Goal: Navigation & Orientation: Find specific page/section

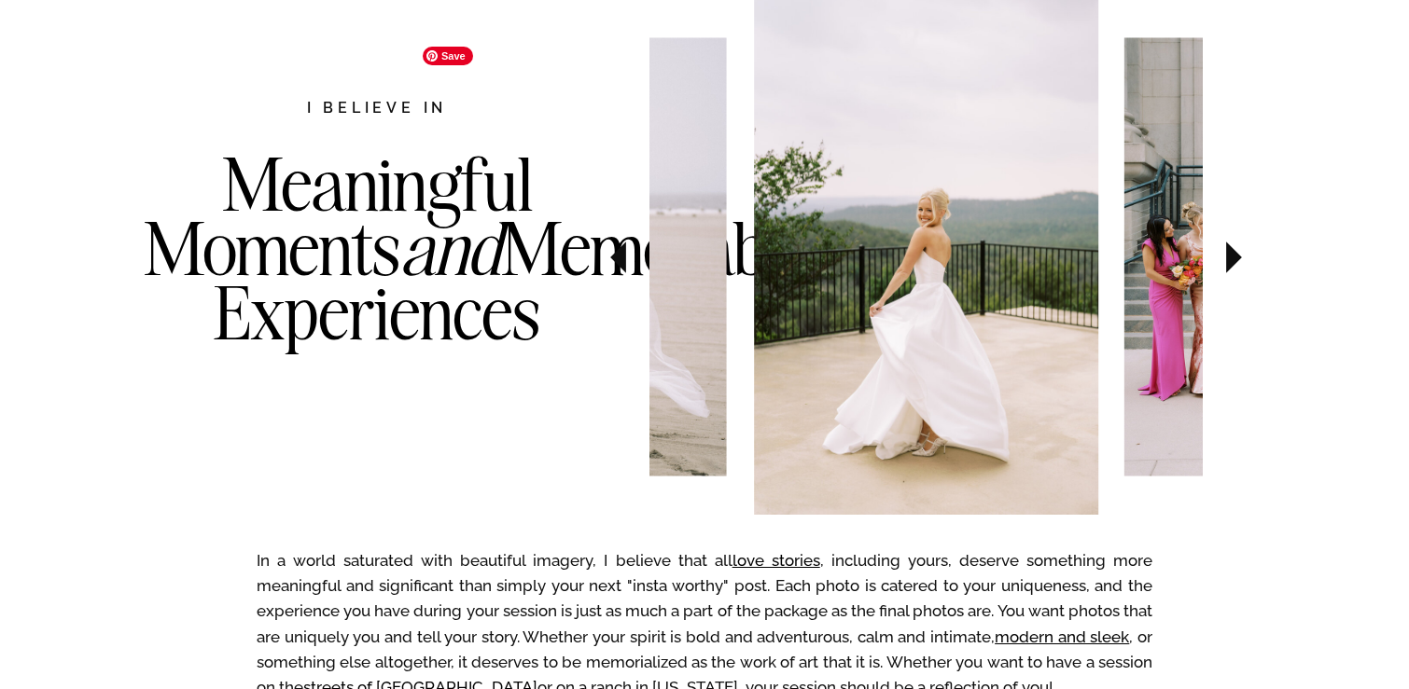
scroll to position [956, 0]
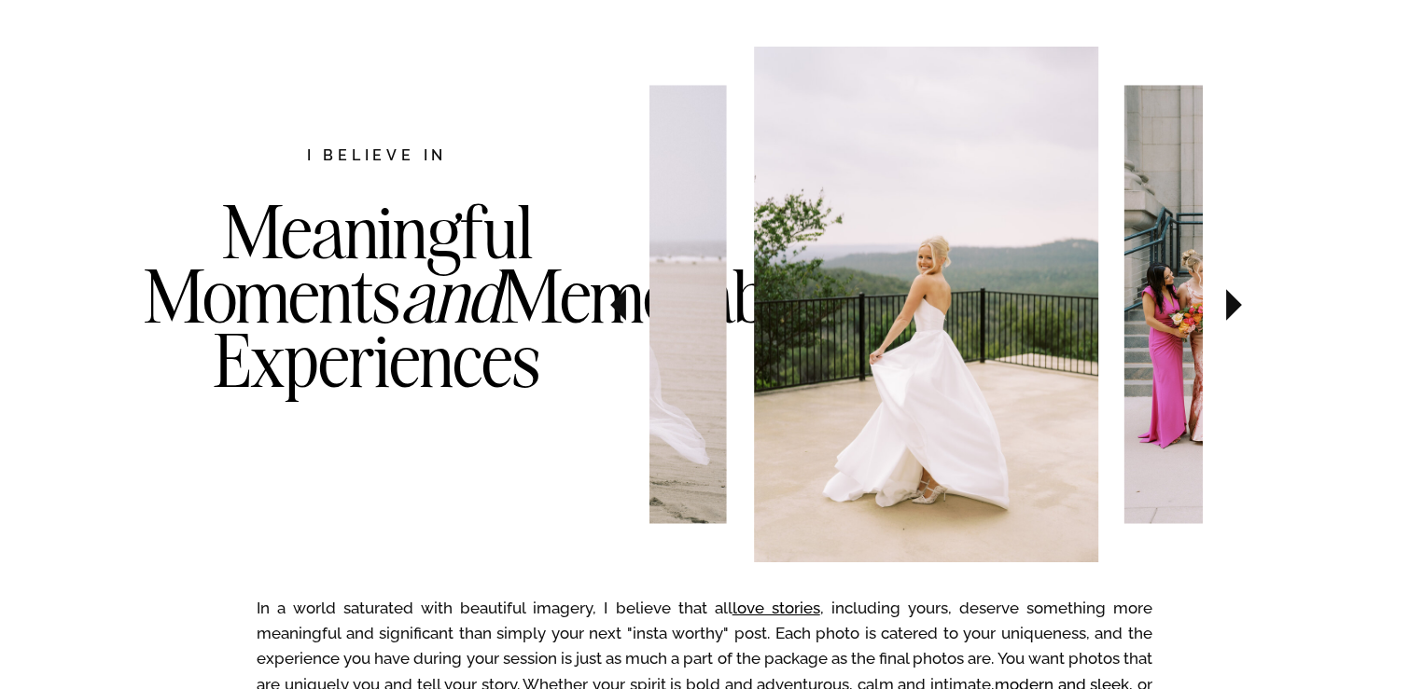
click at [1230, 296] on icon at bounding box center [1234, 305] width 16 height 32
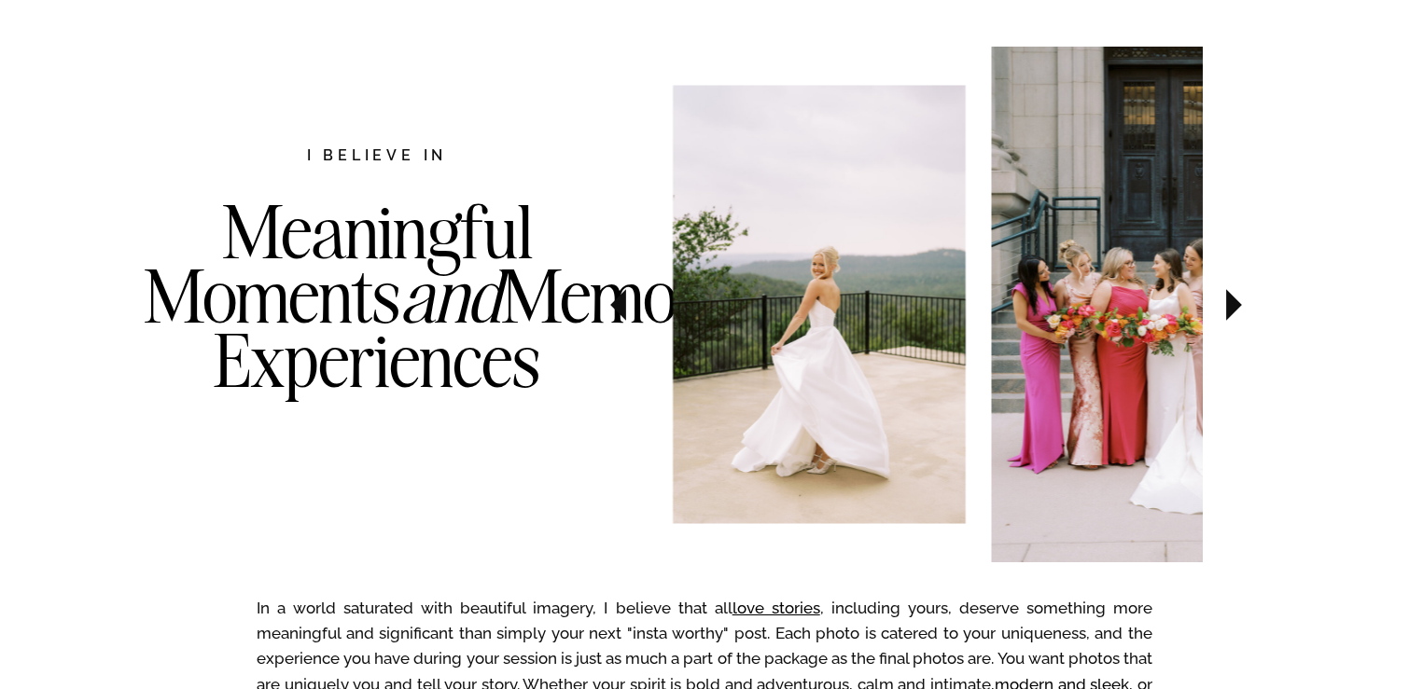
click at [1230, 296] on icon at bounding box center [1234, 305] width 16 height 32
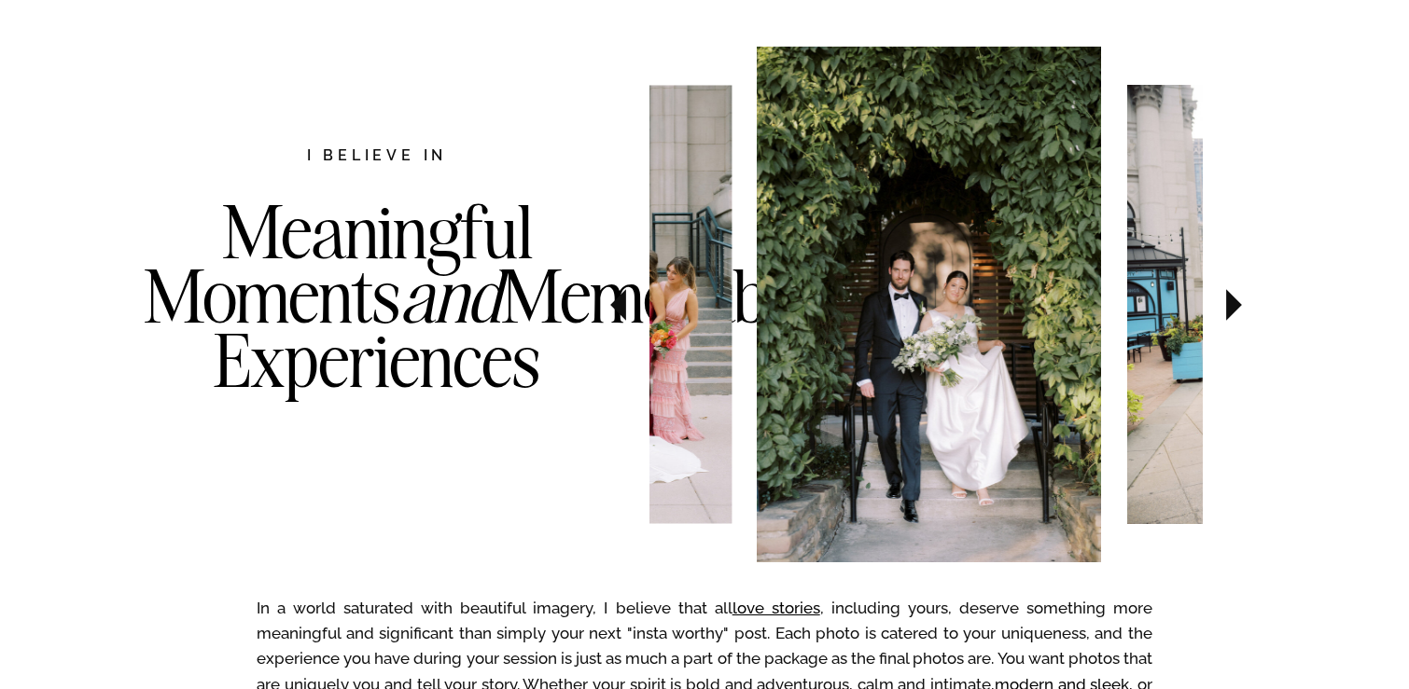
click at [1230, 296] on icon at bounding box center [1234, 305] width 16 height 32
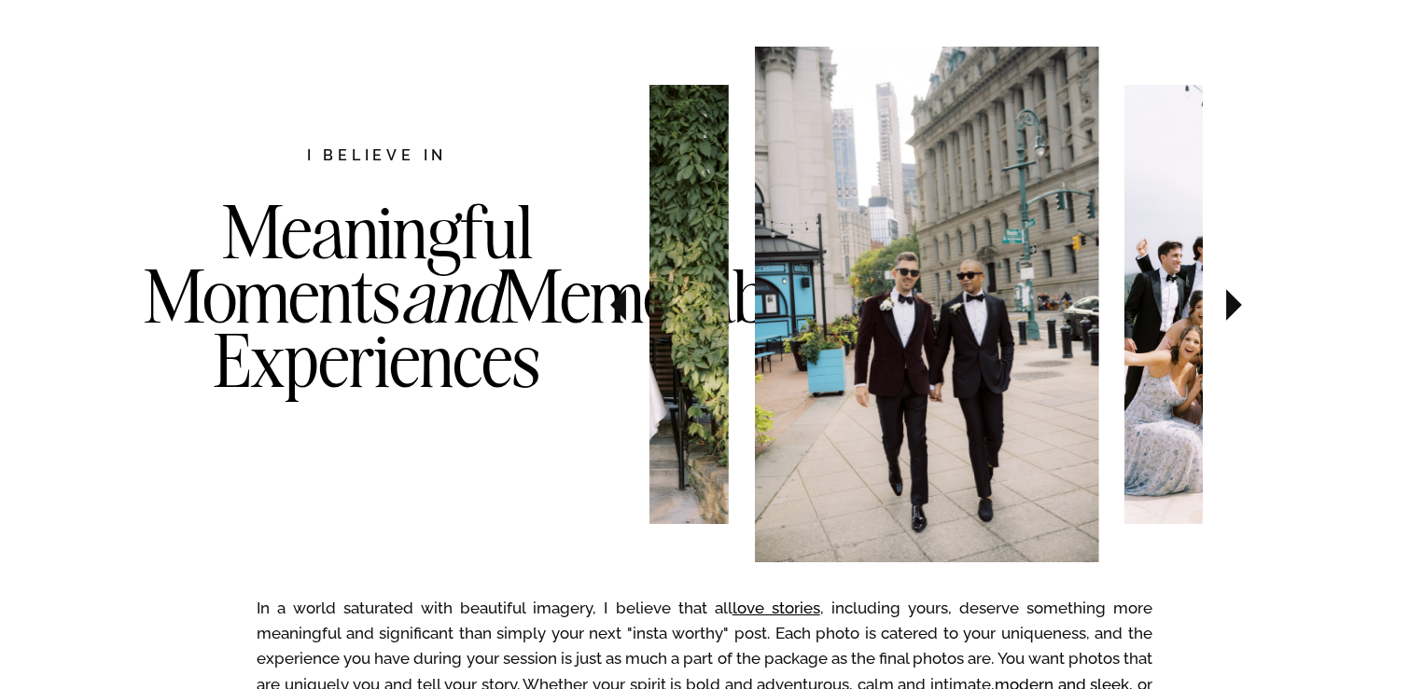
click at [1230, 296] on icon at bounding box center [1234, 305] width 16 height 32
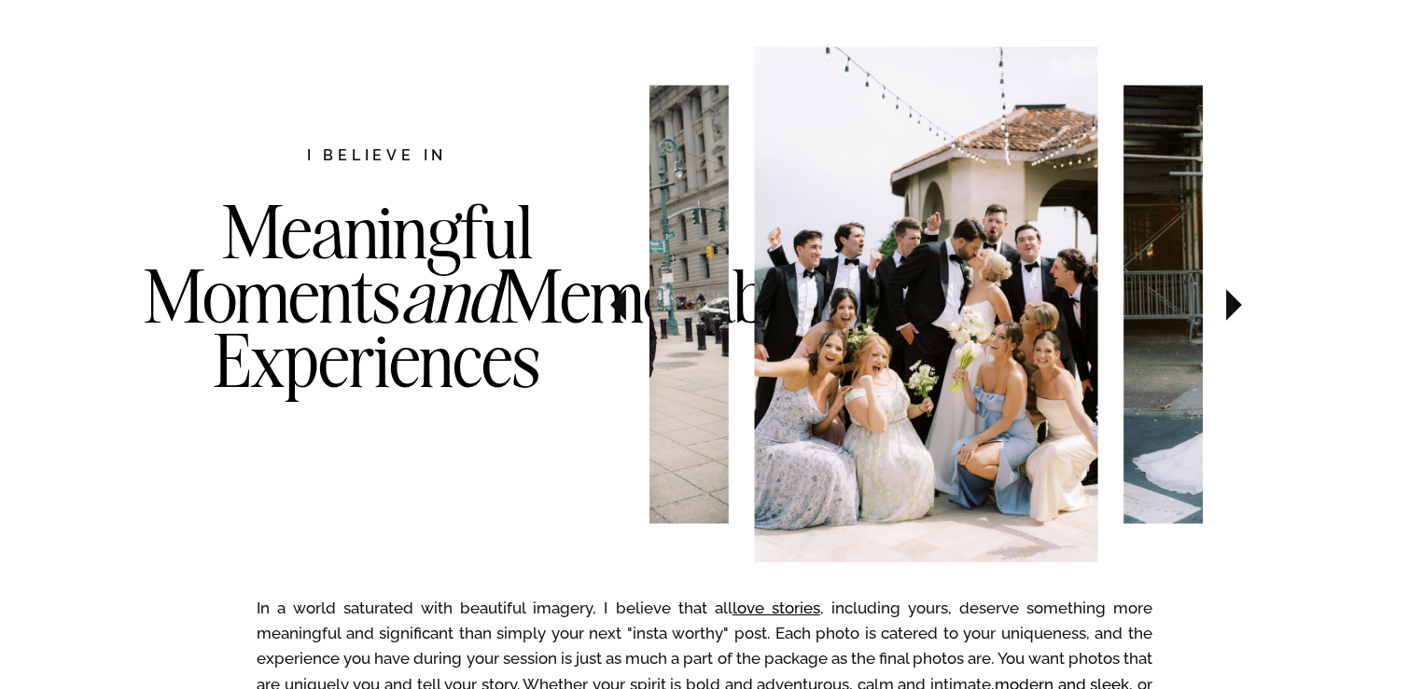
click at [1231, 298] on icon at bounding box center [1234, 305] width 16 height 32
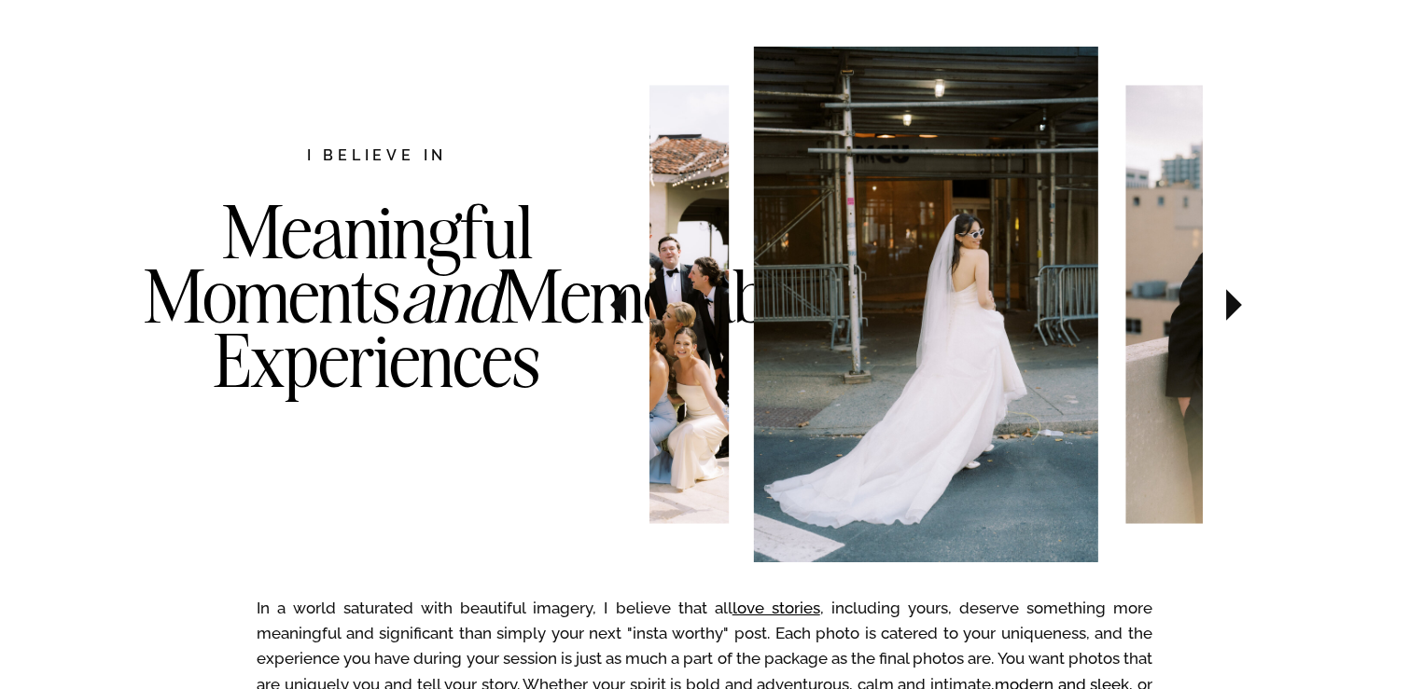
click at [1231, 298] on icon at bounding box center [1234, 305] width 16 height 32
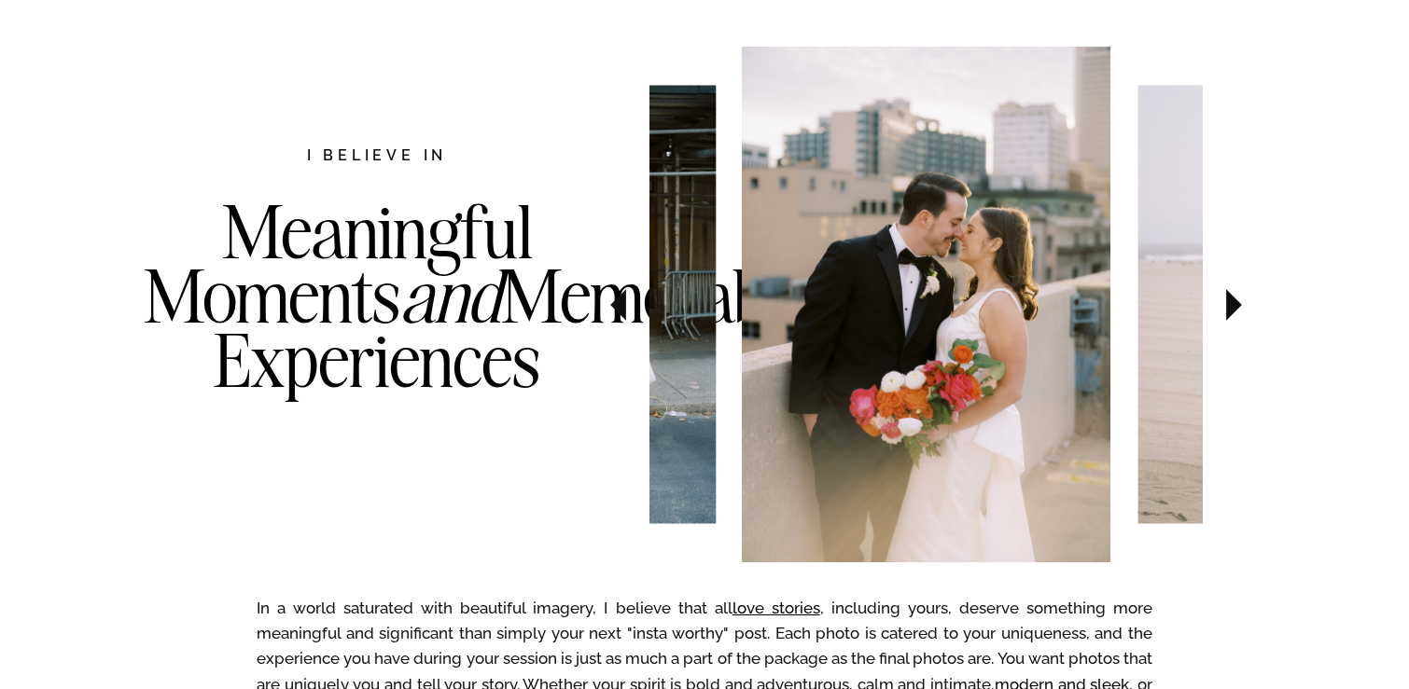
click at [1231, 298] on icon at bounding box center [1234, 305] width 16 height 32
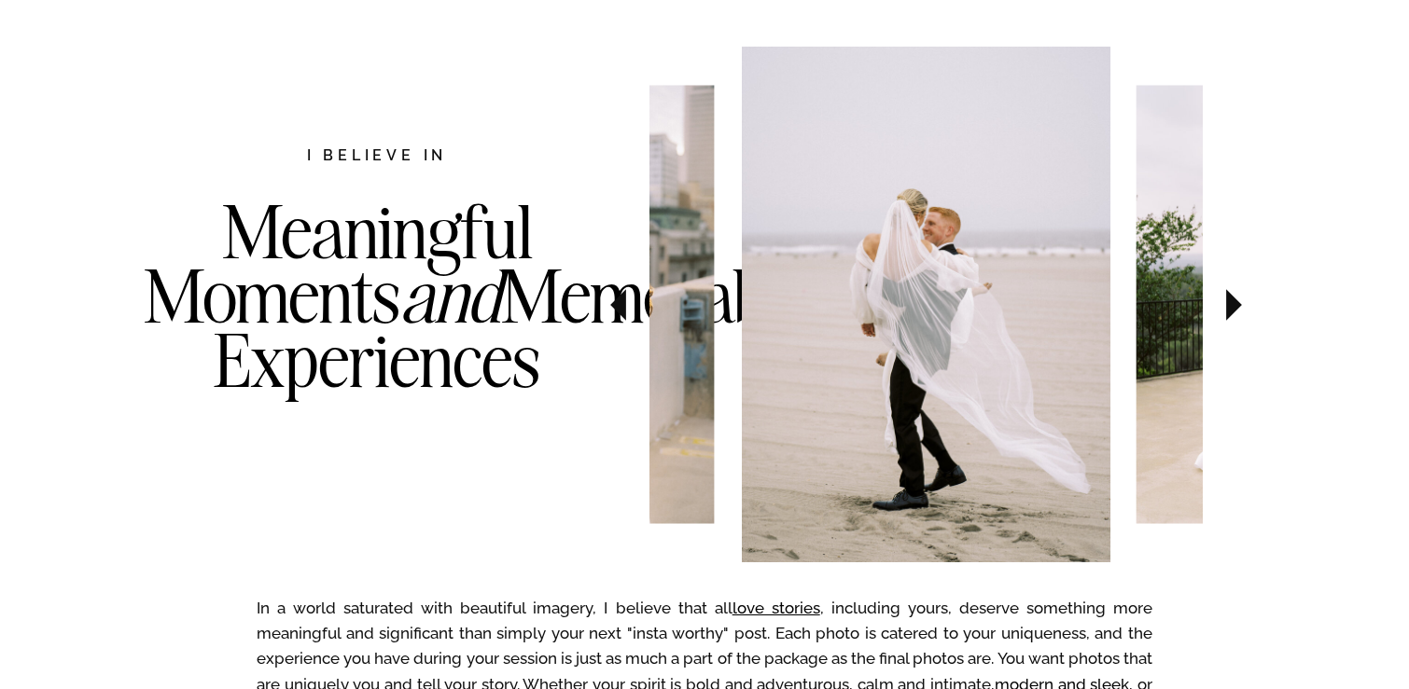
click at [1231, 298] on icon at bounding box center [1234, 305] width 16 height 32
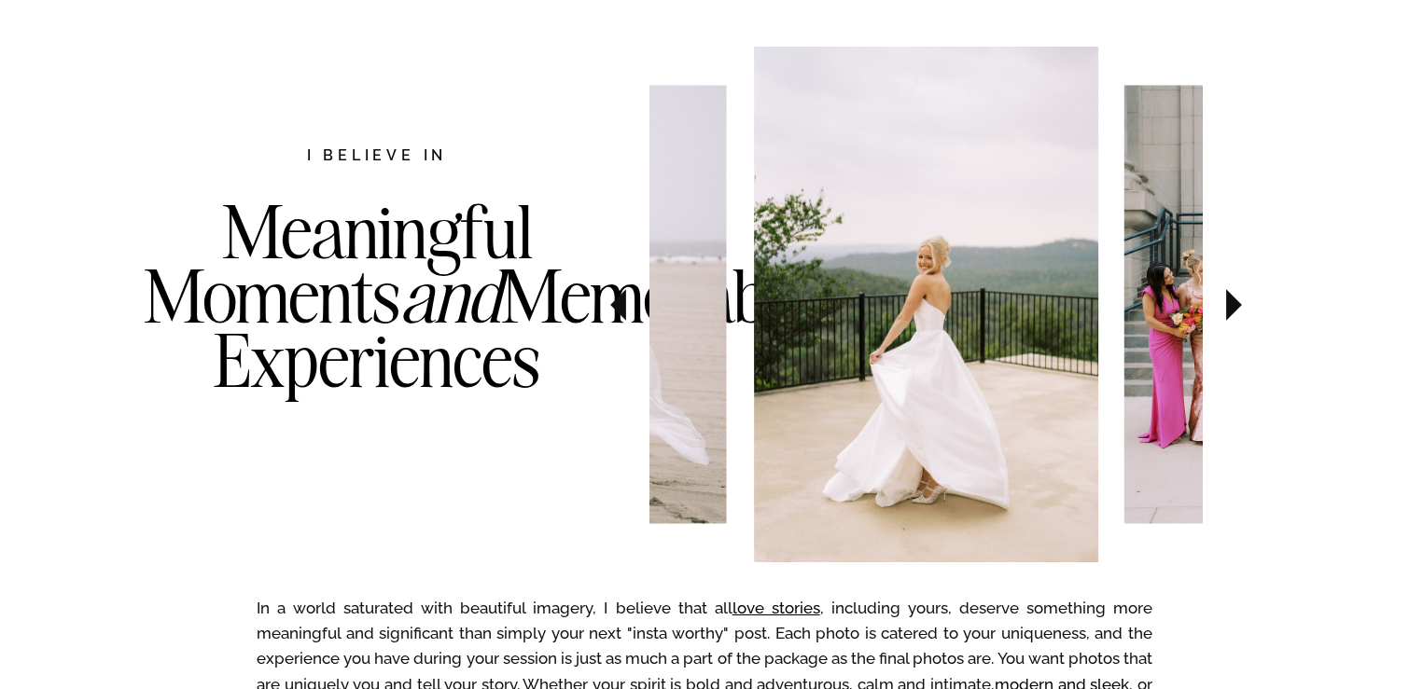
click at [1231, 298] on icon at bounding box center [1234, 305] width 16 height 32
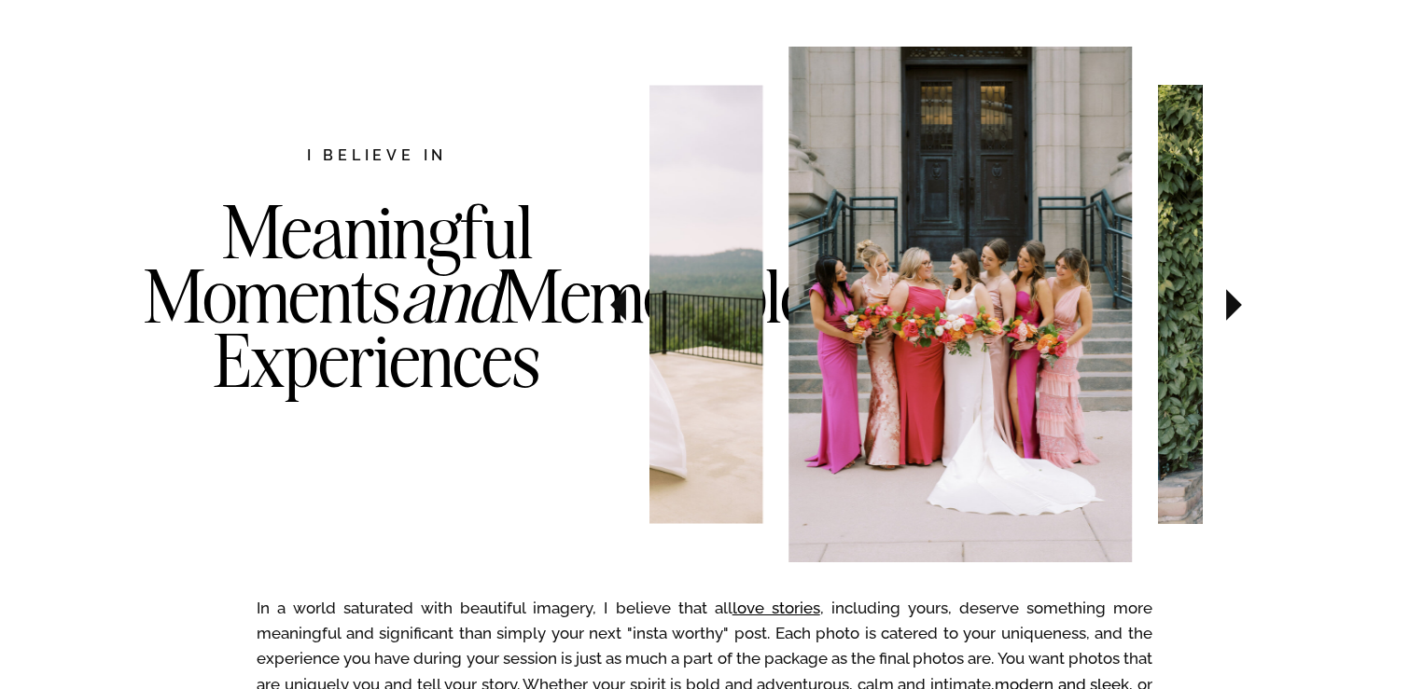
click at [1231, 298] on icon at bounding box center [1234, 305] width 16 height 32
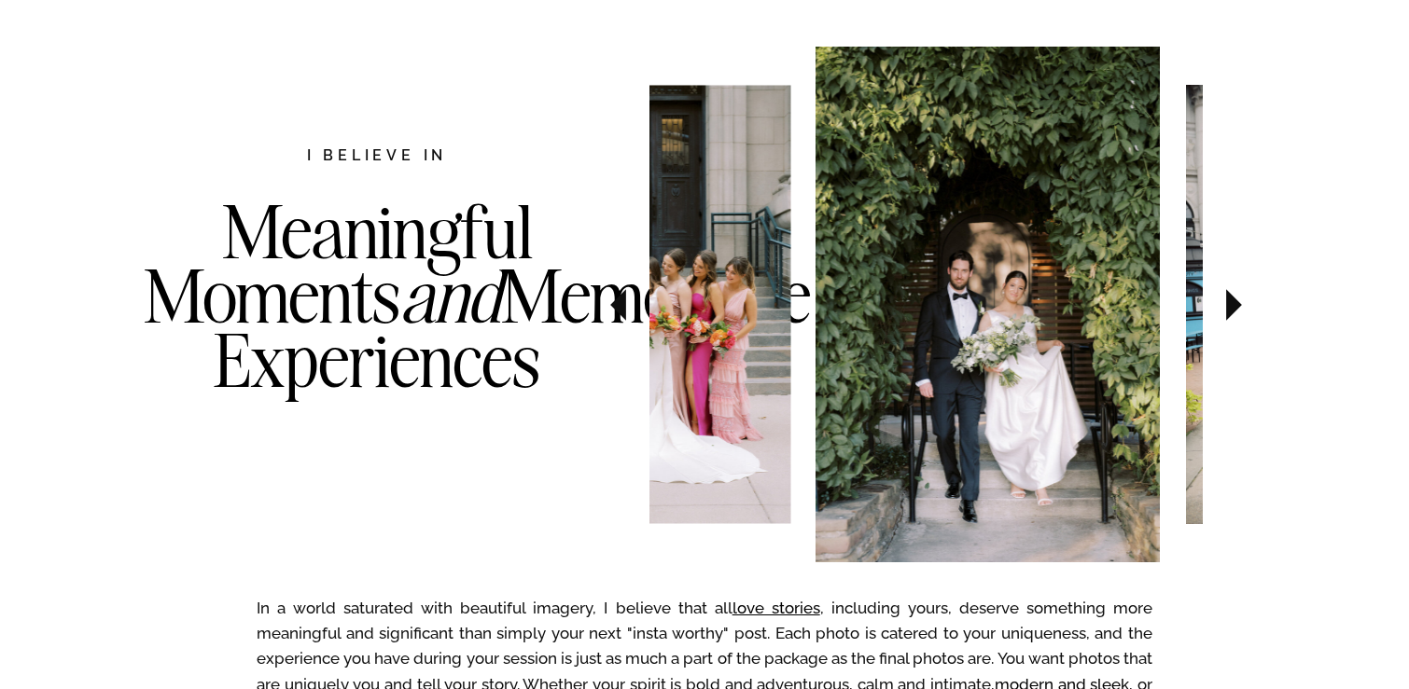
click at [1231, 298] on icon at bounding box center [1234, 305] width 16 height 32
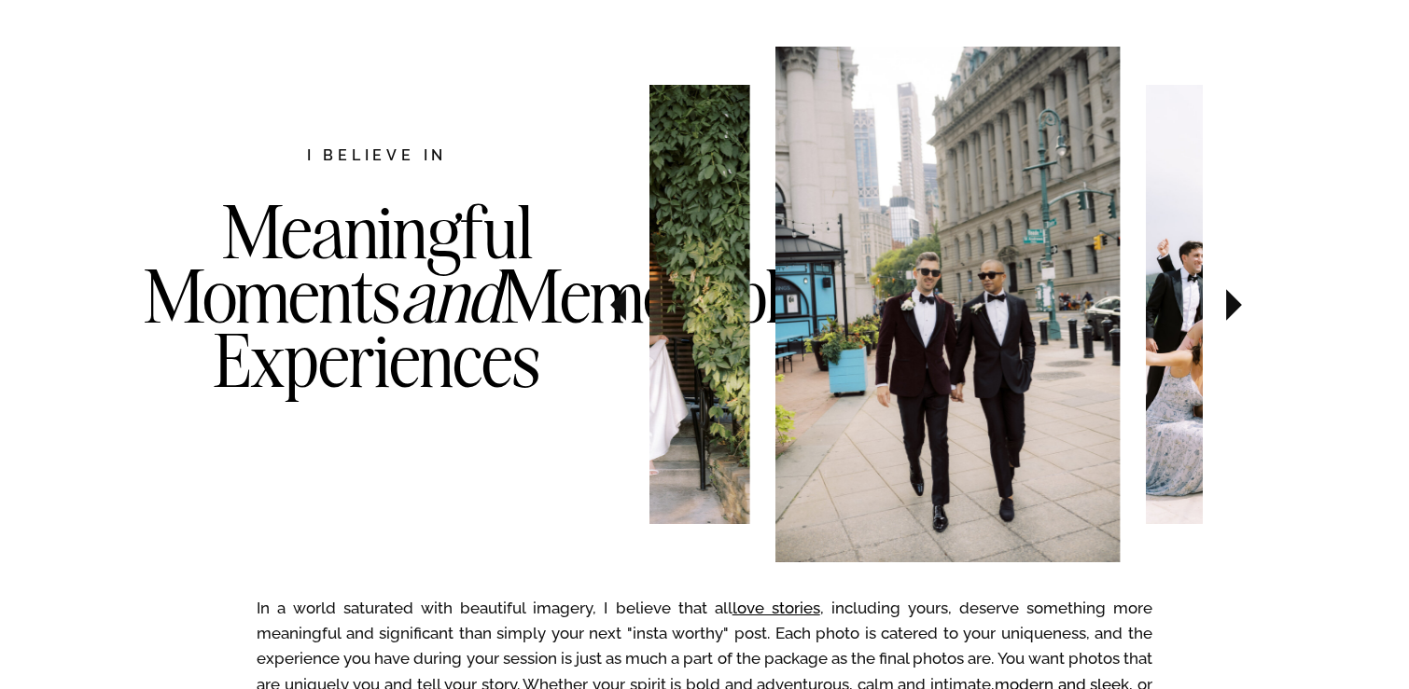
click at [1231, 298] on icon at bounding box center [1234, 305] width 16 height 32
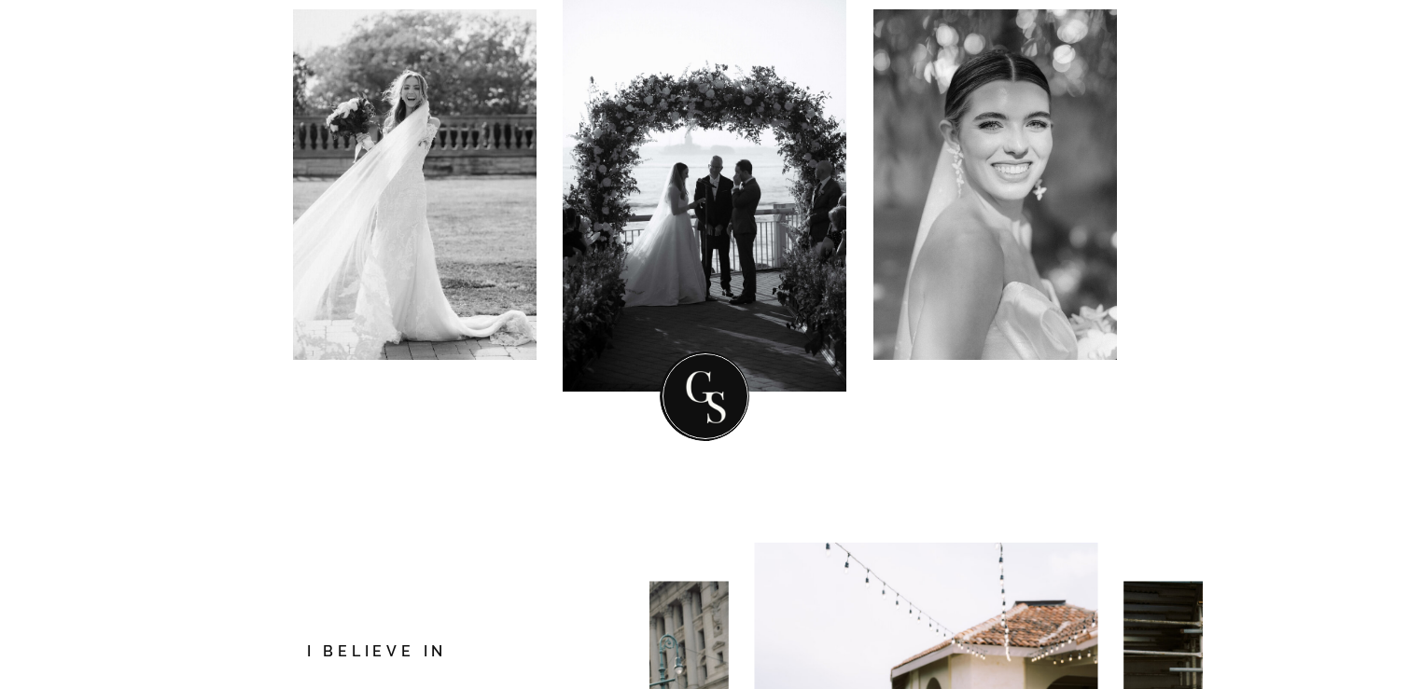
scroll to position [0, 0]
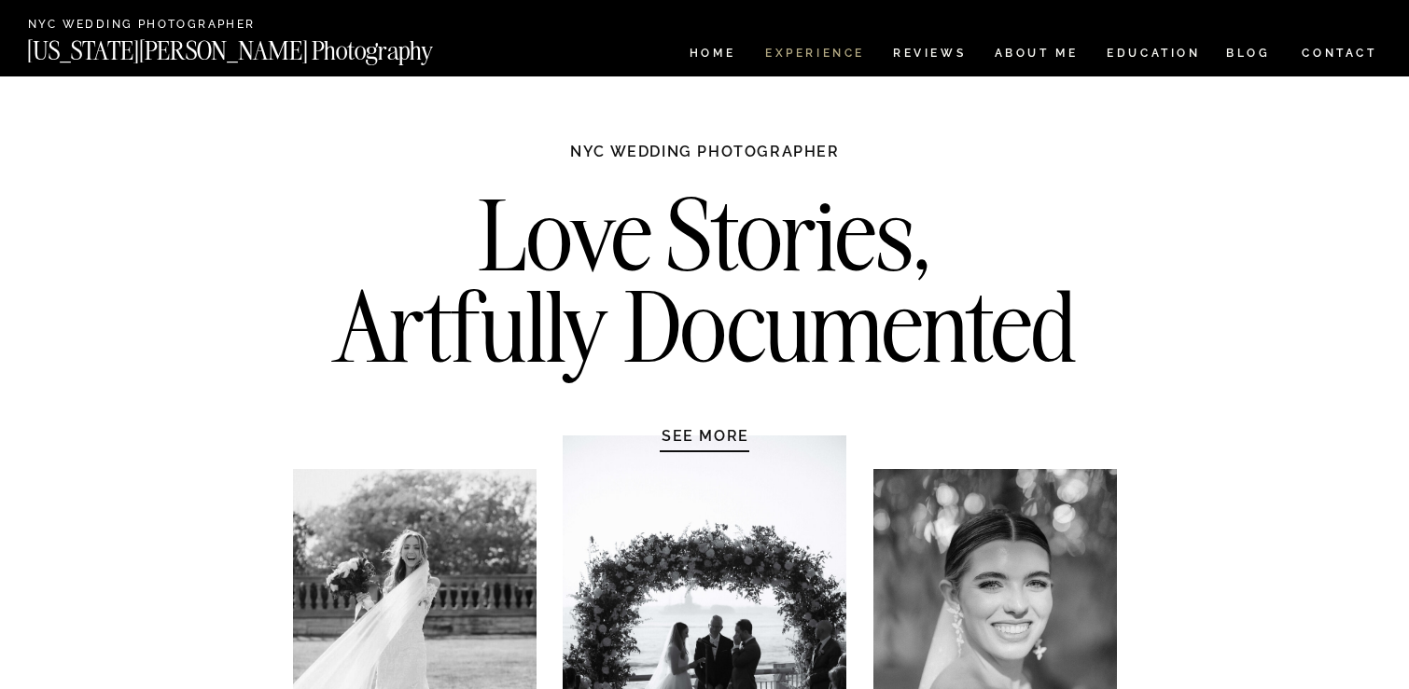
click at [828, 54] on nav "Experience" at bounding box center [814, 56] width 98 height 16
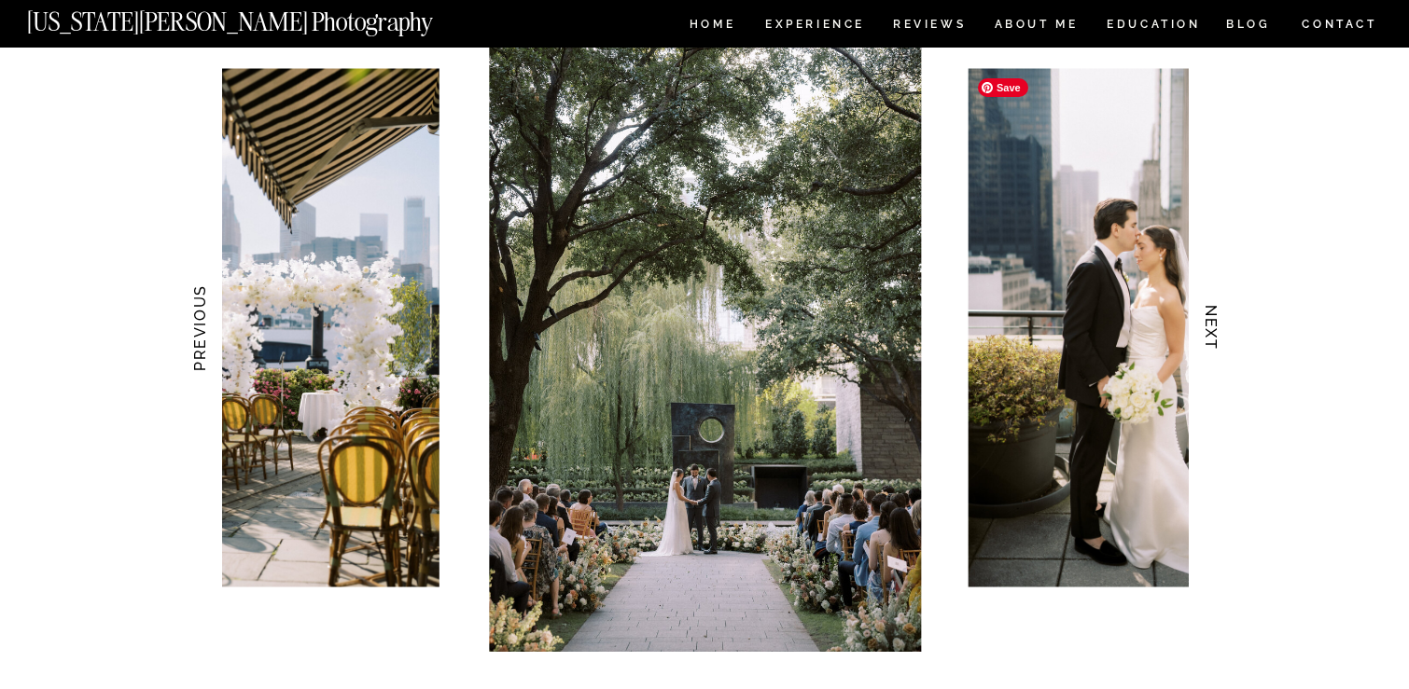
scroll to position [1851, 0]
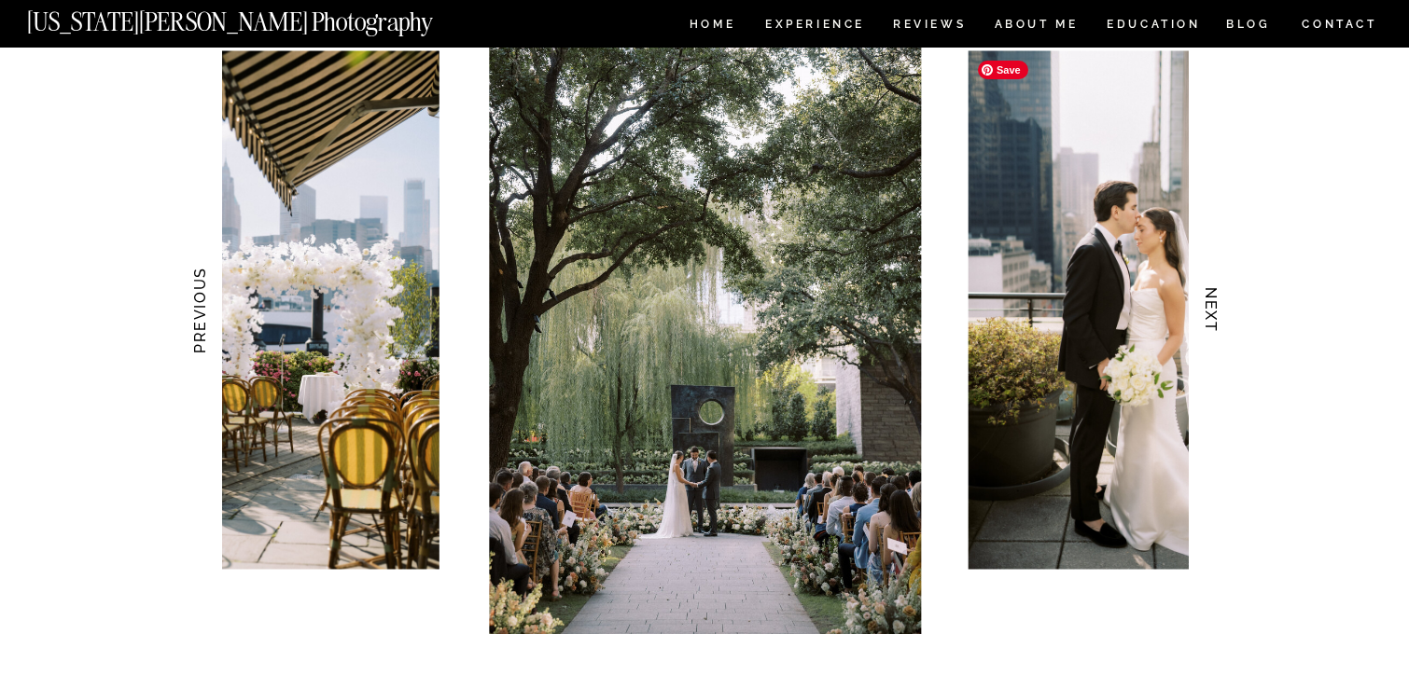
click at [1113, 456] on img at bounding box center [1141, 310] width 346 height 519
click at [1209, 294] on h3 "NEXT" at bounding box center [1212, 311] width 20 height 118
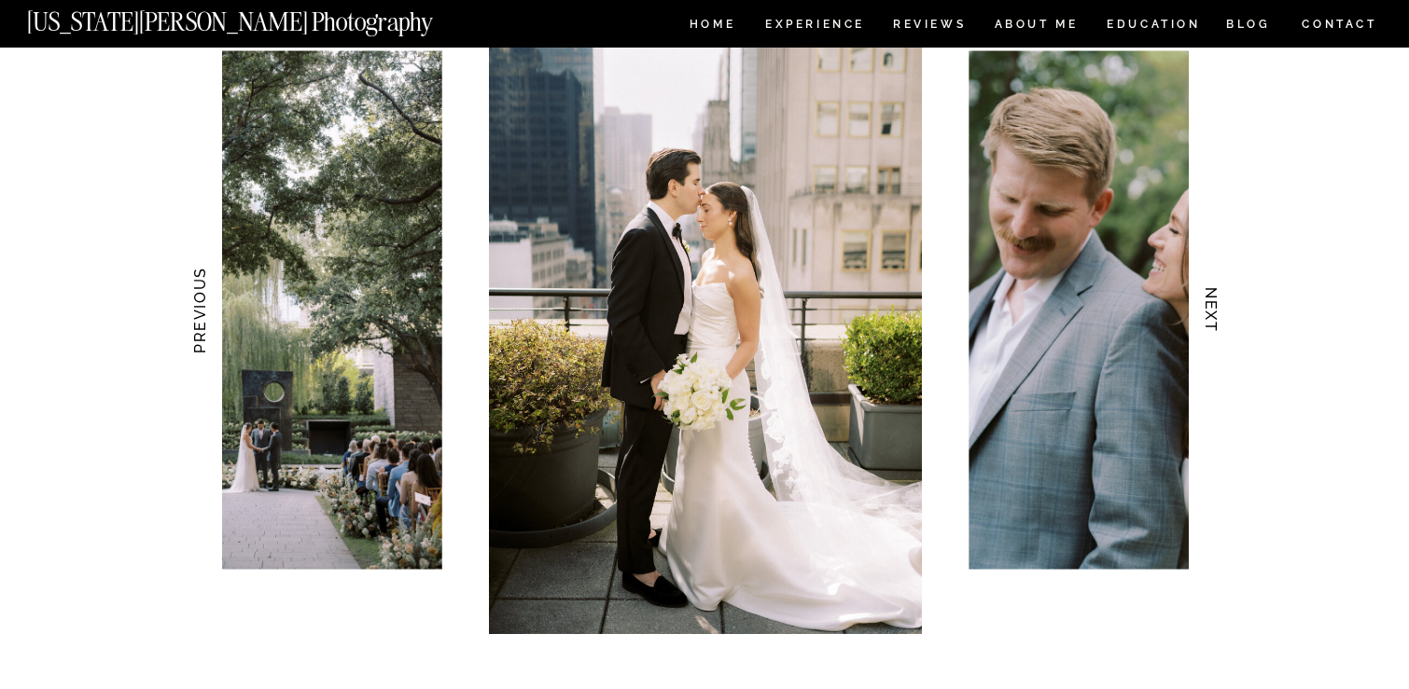
click at [1209, 295] on h3 "NEXT" at bounding box center [1212, 311] width 20 height 118
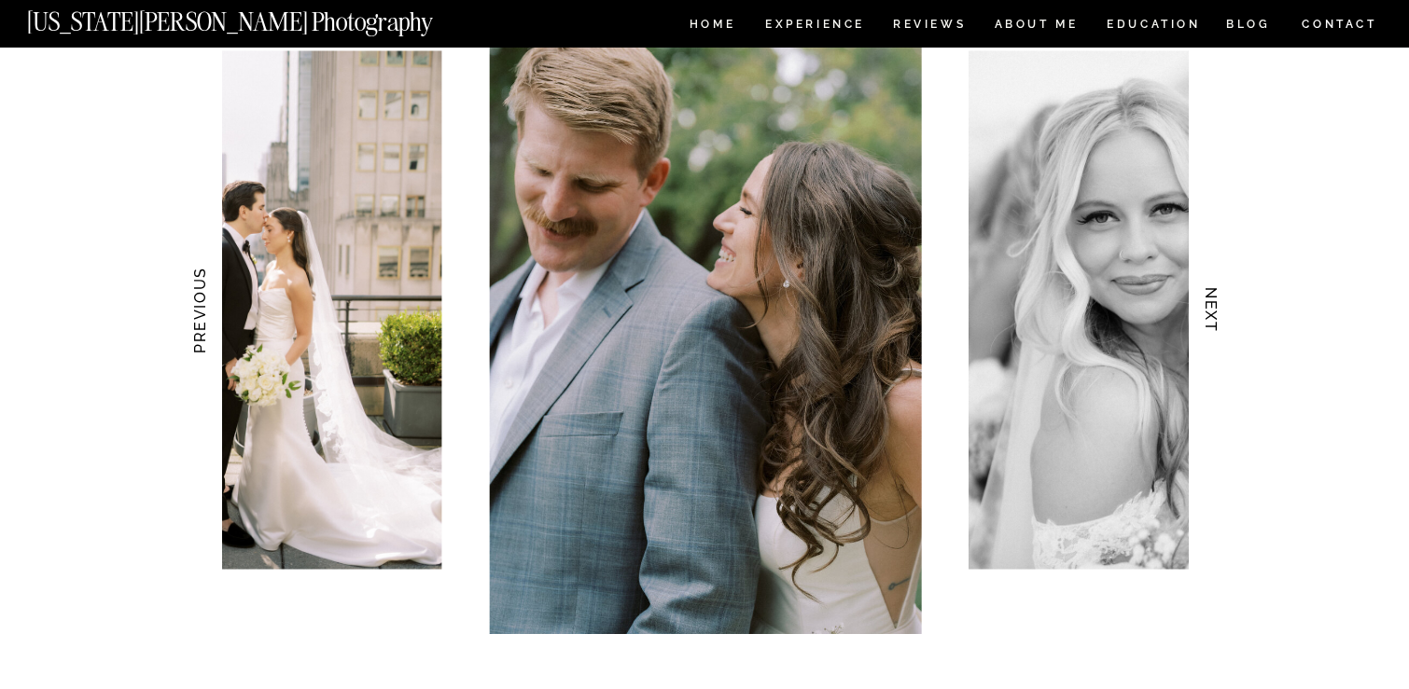
click at [1209, 295] on h3 "NEXT" at bounding box center [1212, 311] width 20 height 118
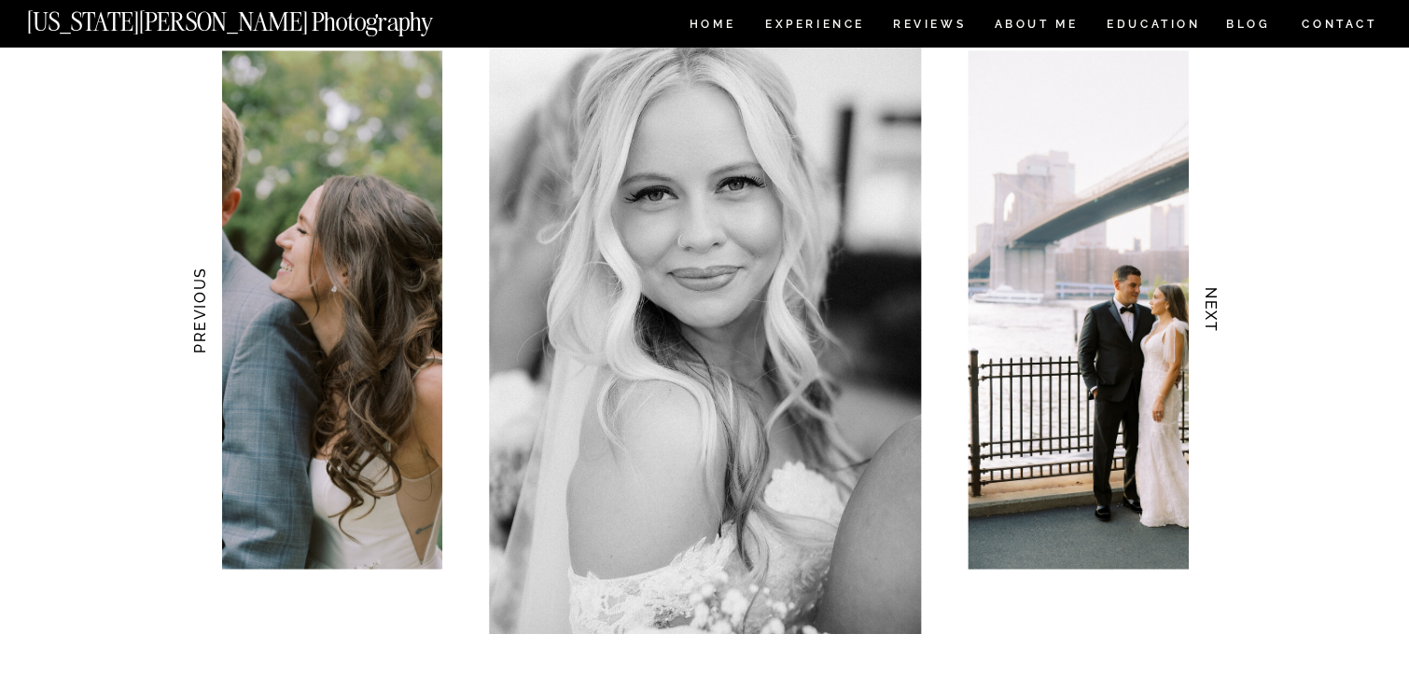
click at [1209, 295] on h3 "NEXT" at bounding box center [1212, 311] width 20 height 118
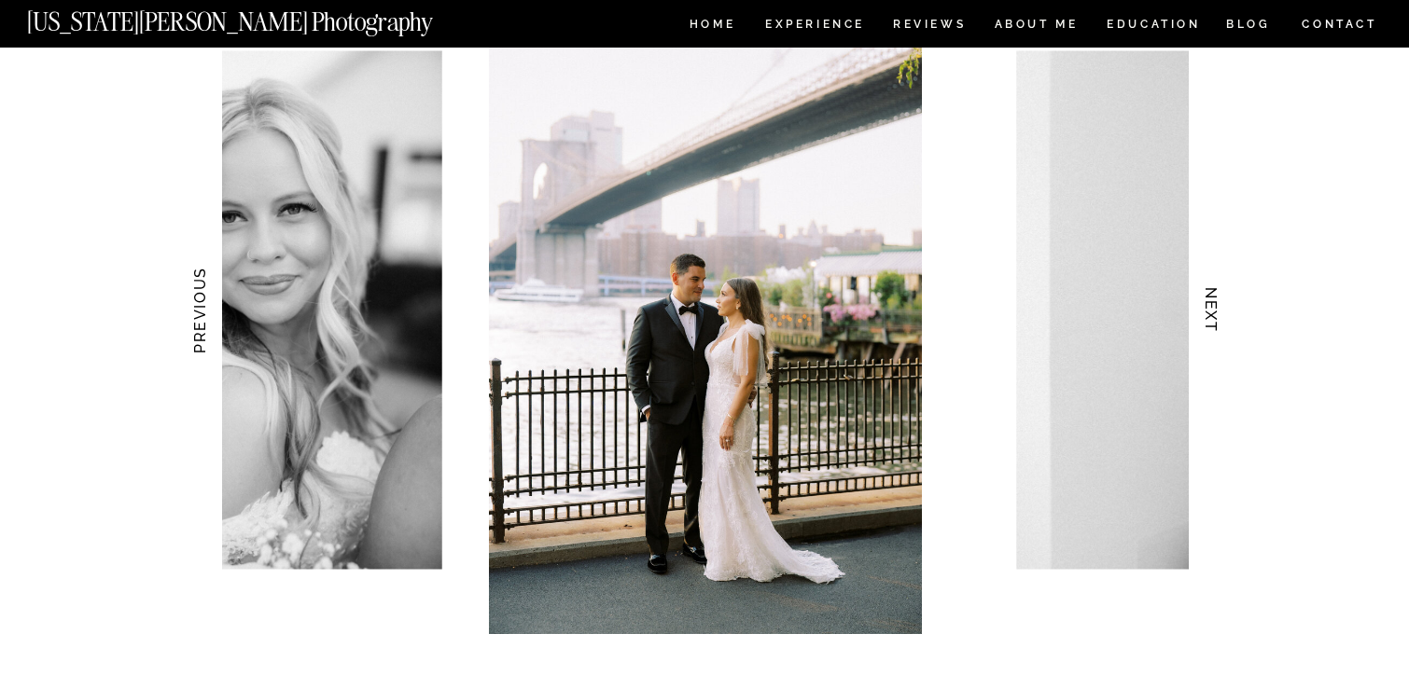
click at [1209, 295] on h3 "NEXT" at bounding box center [1212, 311] width 20 height 118
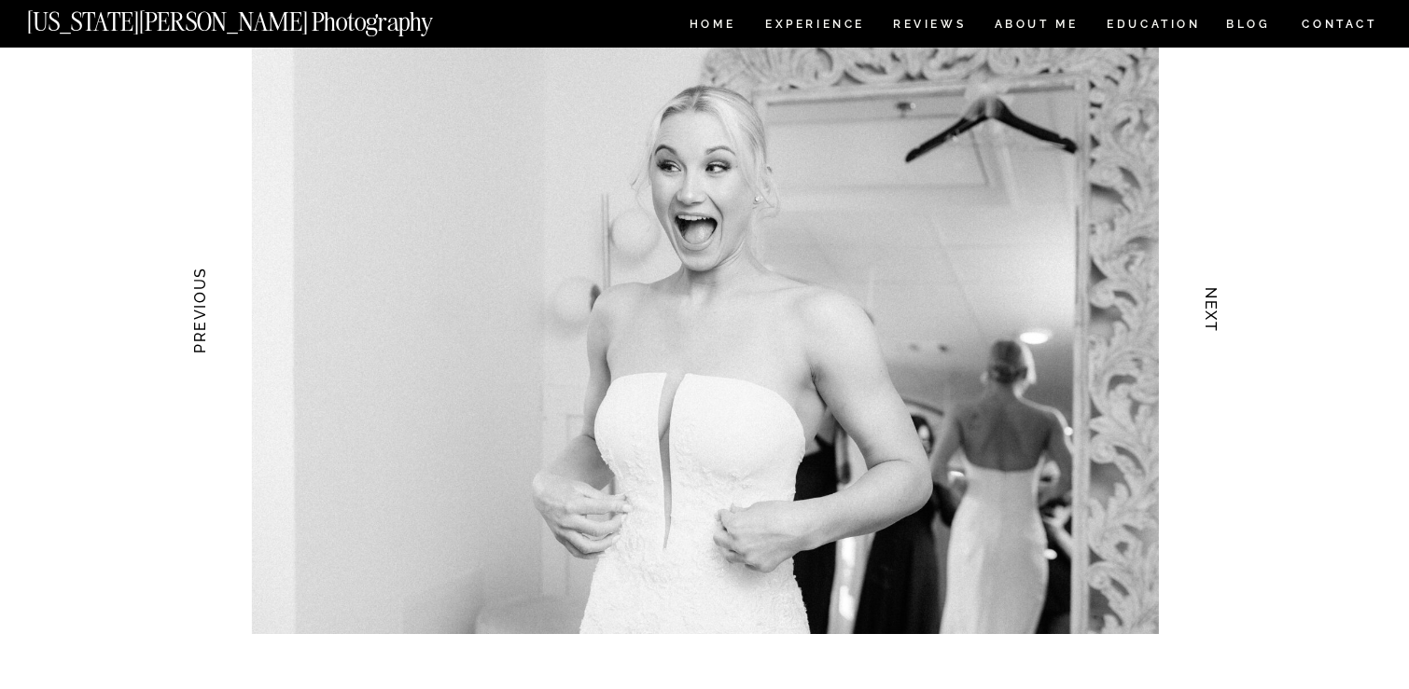
click at [1209, 296] on h3 "NEXT" at bounding box center [1212, 311] width 20 height 118
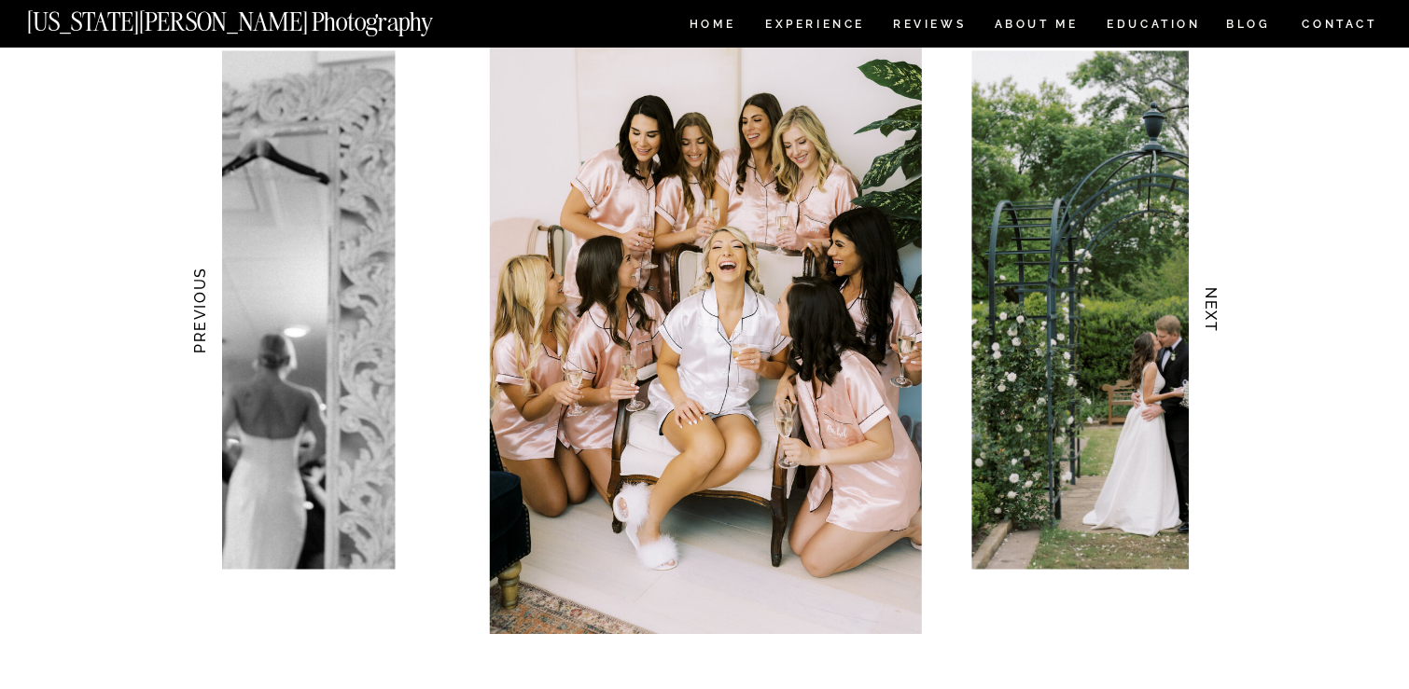
click at [200, 331] on h3 "PREVIOUS" at bounding box center [199, 311] width 20 height 118
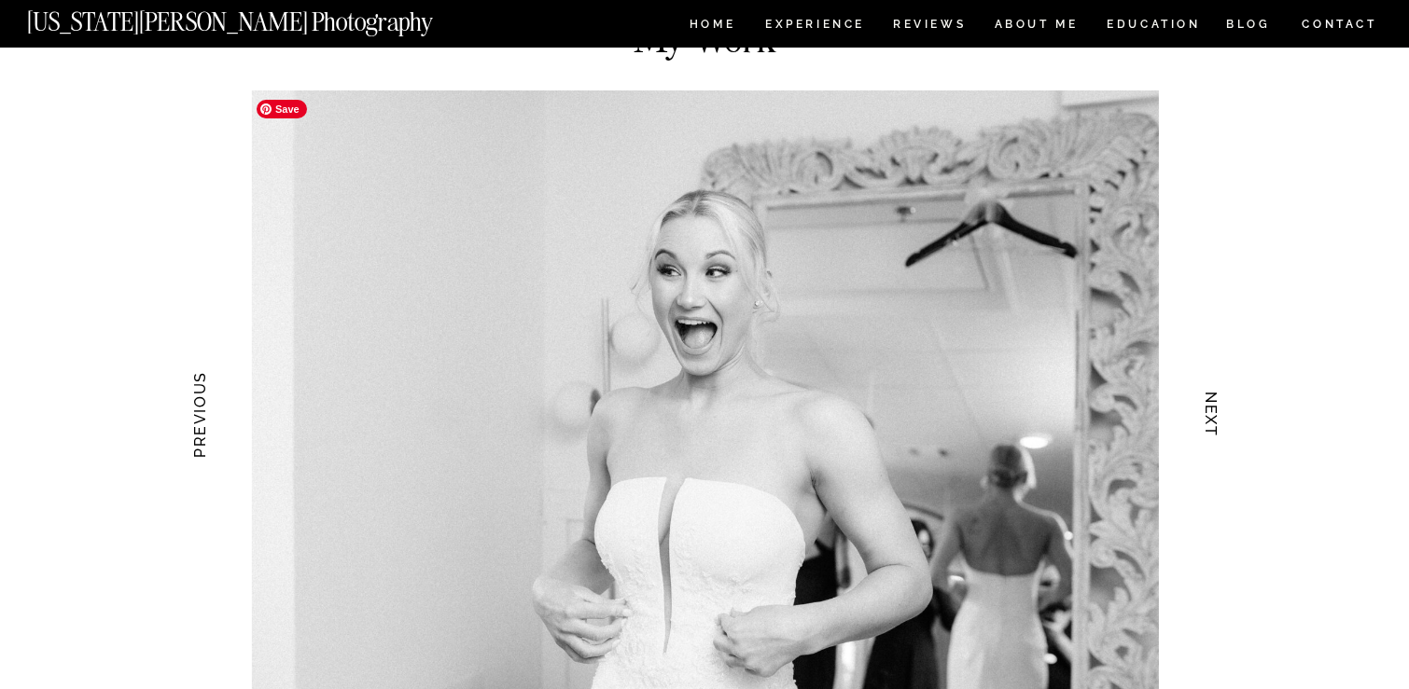
scroll to position [1741, 0]
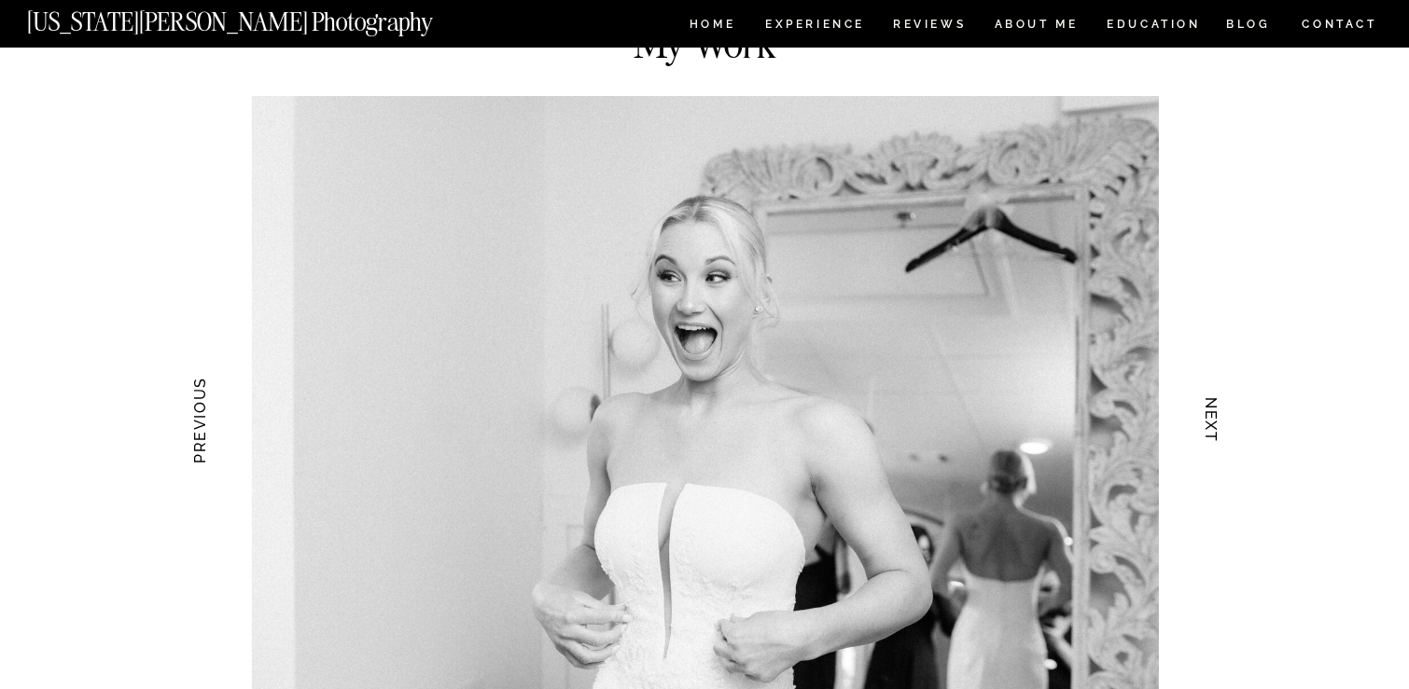
click at [1214, 431] on h3 "NEXT" at bounding box center [1212, 421] width 20 height 118
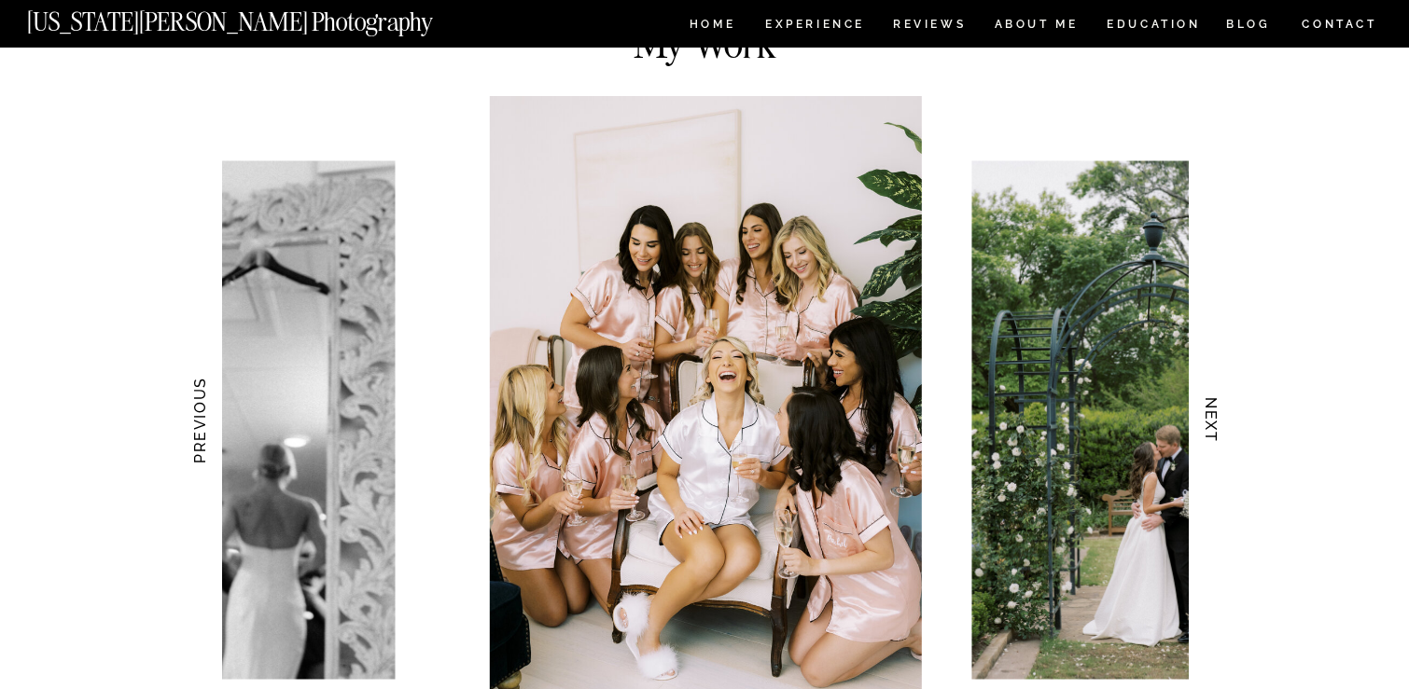
click at [1214, 431] on h3 "NEXT" at bounding box center [1212, 421] width 20 height 118
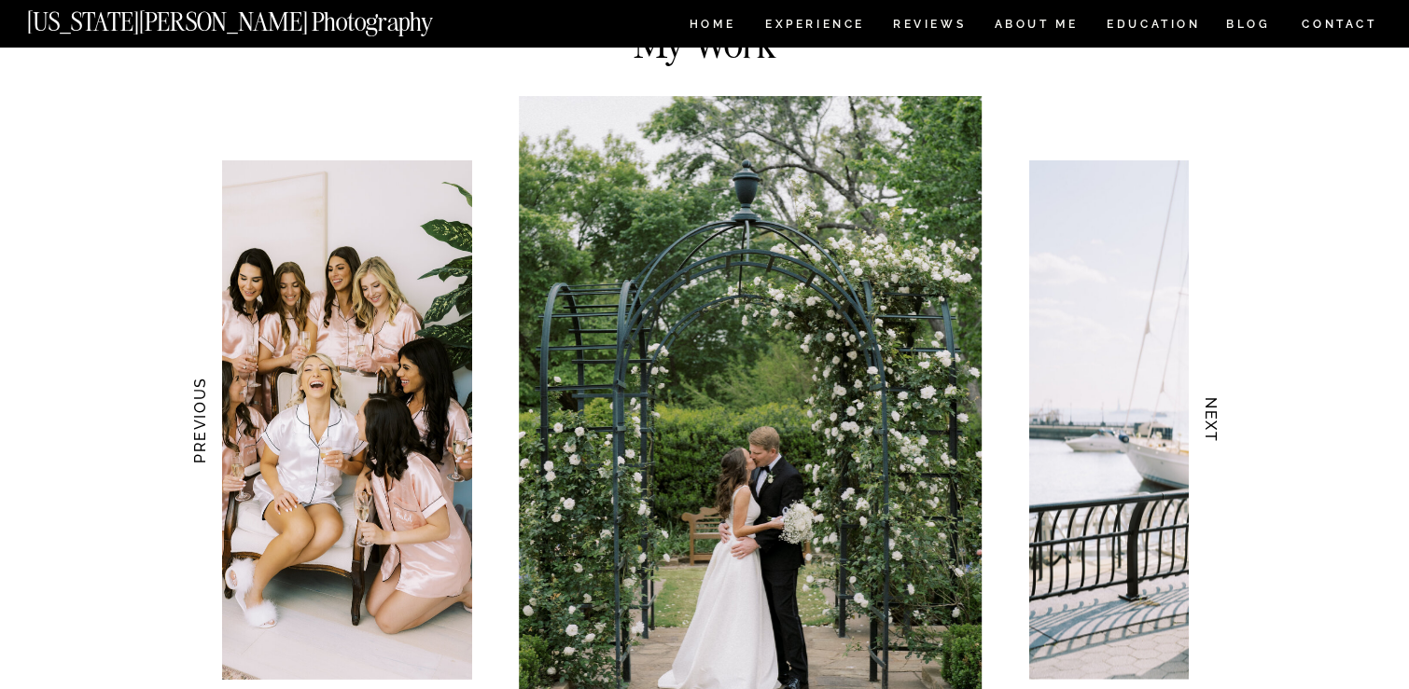
click at [1214, 431] on h3 "NEXT" at bounding box center [1212, 421] width 20 height 118
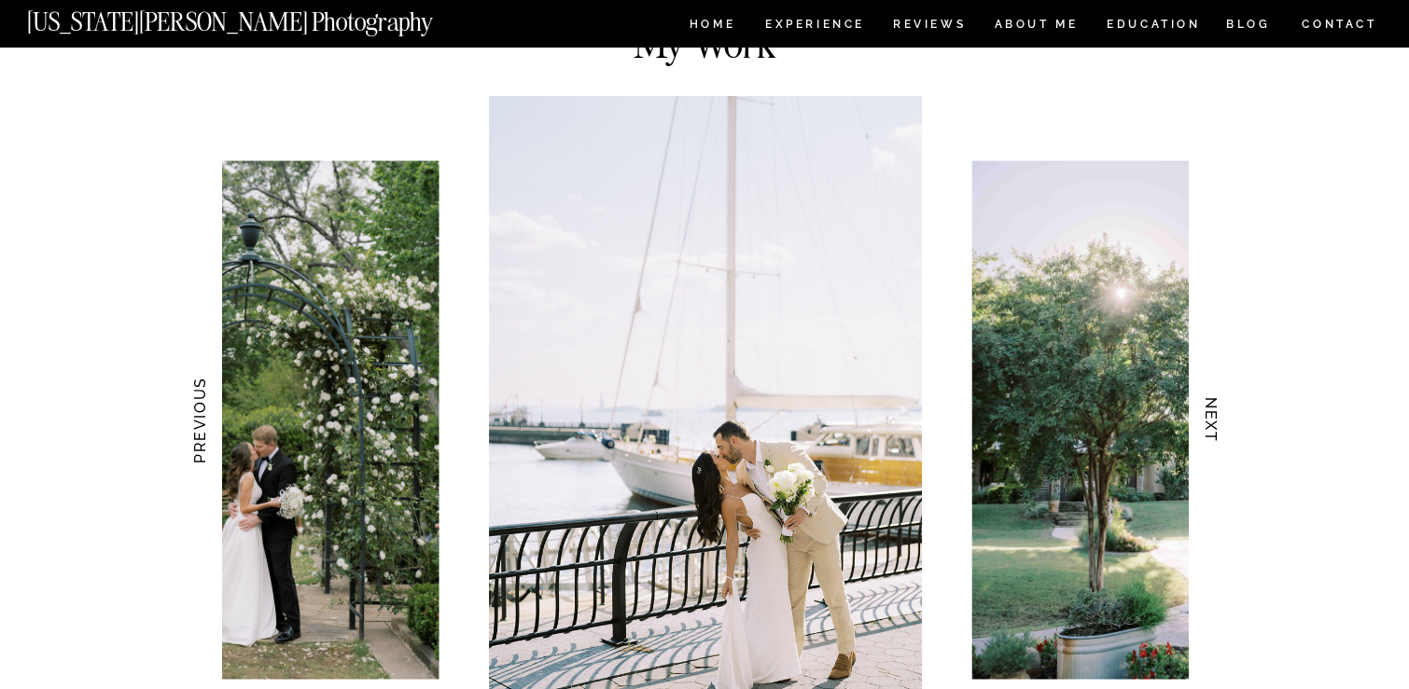
click at [1214, 431] on h3 "NEXT" at bounding box center [1212, 421] width 20 height 118
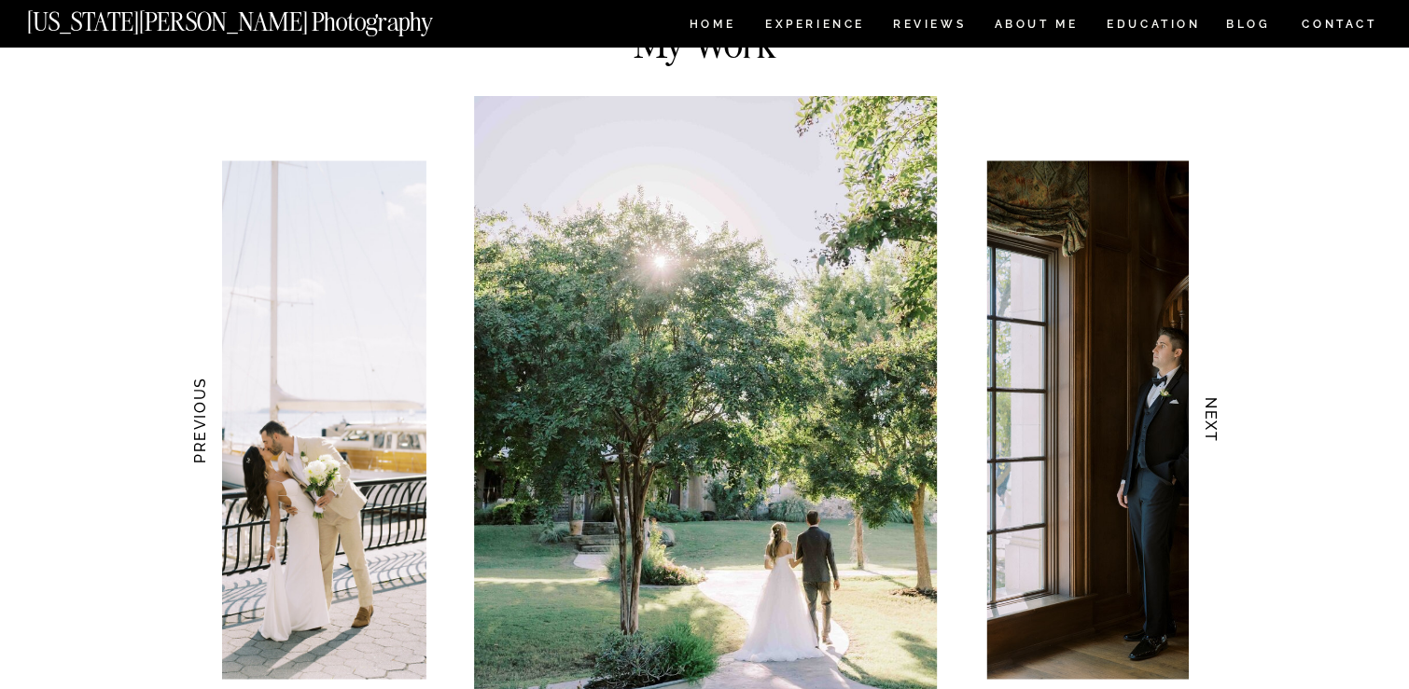
click at [1214, 431] on h3 "NEXT" at bounding box center [1212, 421] width 20 height 118
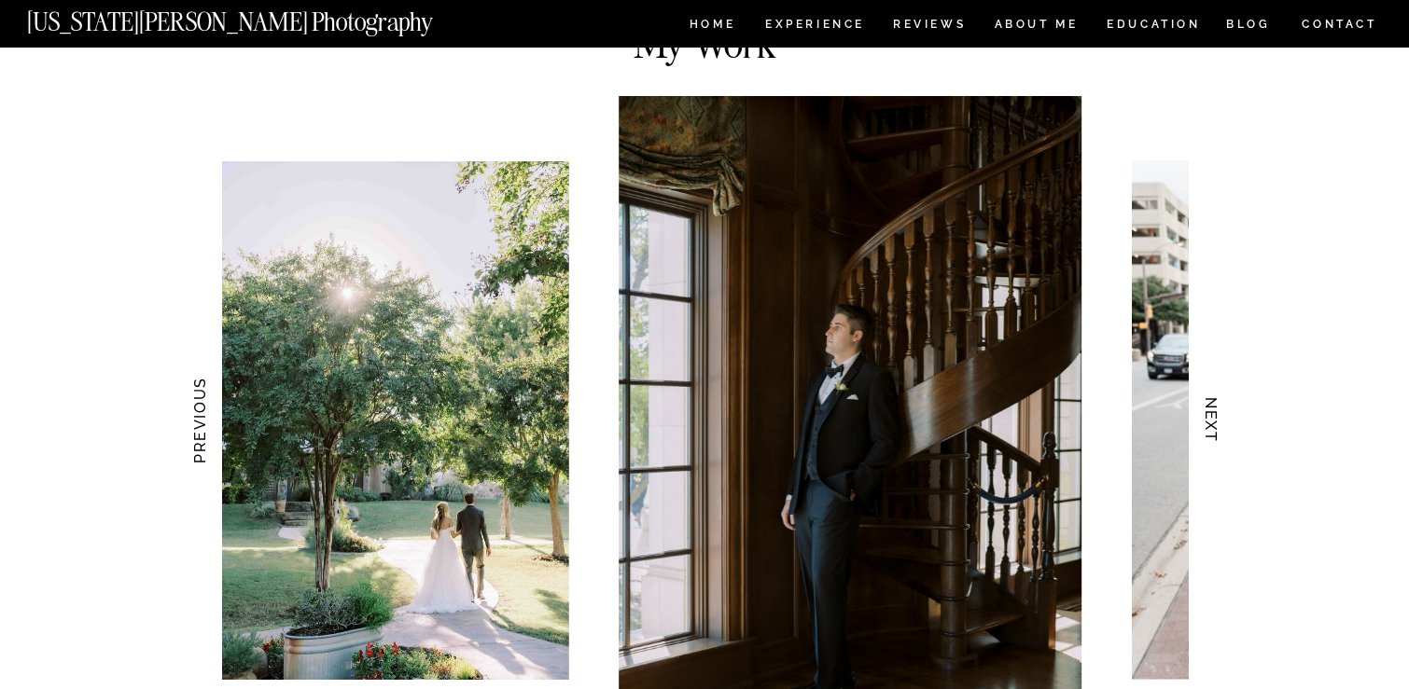
click at [1214, 431] on h3 "NEXT" at bounding box center [1212, 421] width 20 height 118
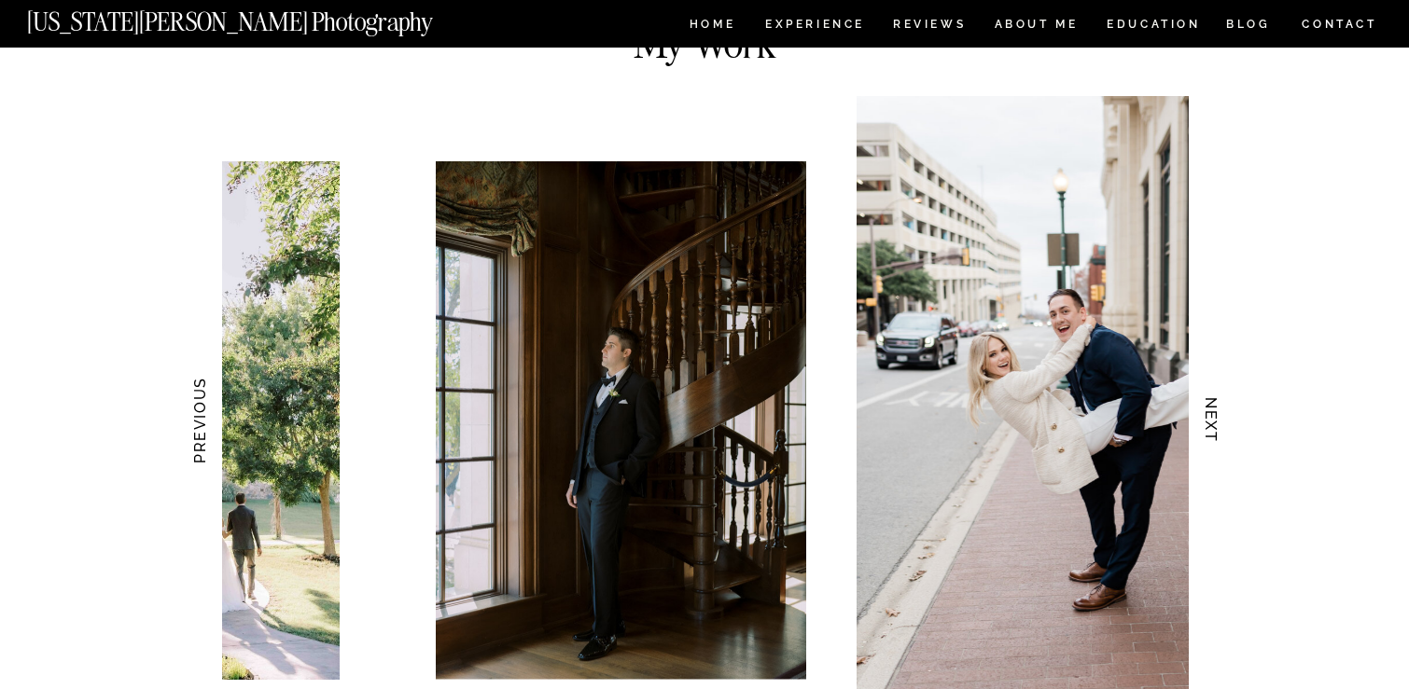
click at [1214, 431] on h3 "NEXT" at bounding box center [1212, 421] width 20 height 118
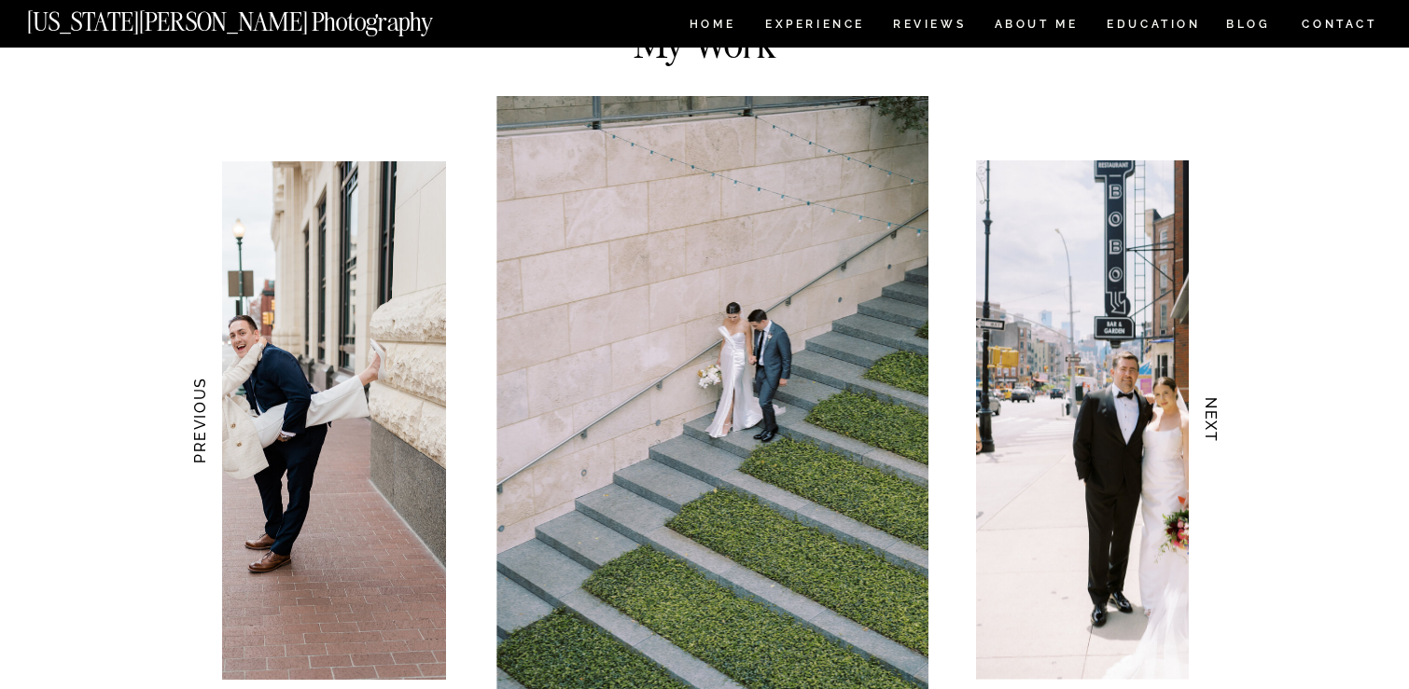
click at [1214, 431] on h3 "NEXT" at bounding box center [1212, 421] width 20 height 118
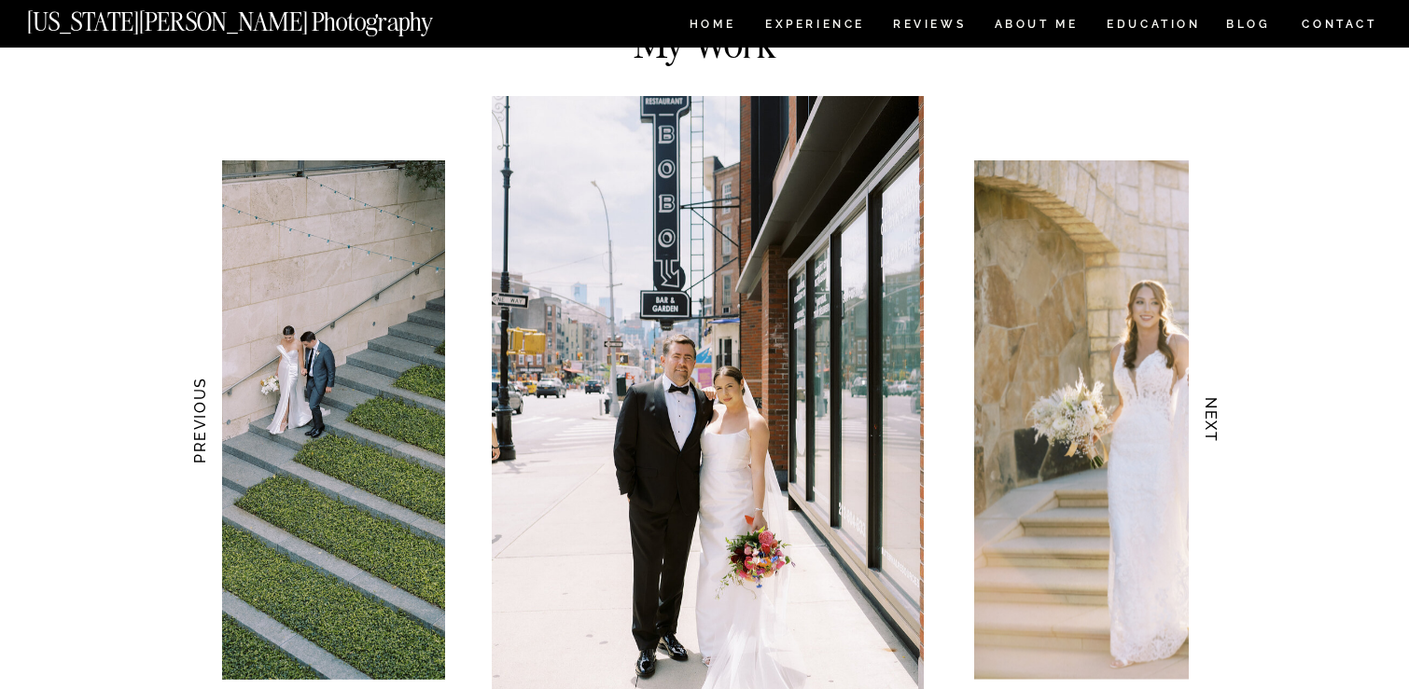
click at [1214, 431] on h3 "NEXT" at bounding box center [1212, 421] width 20 height 118
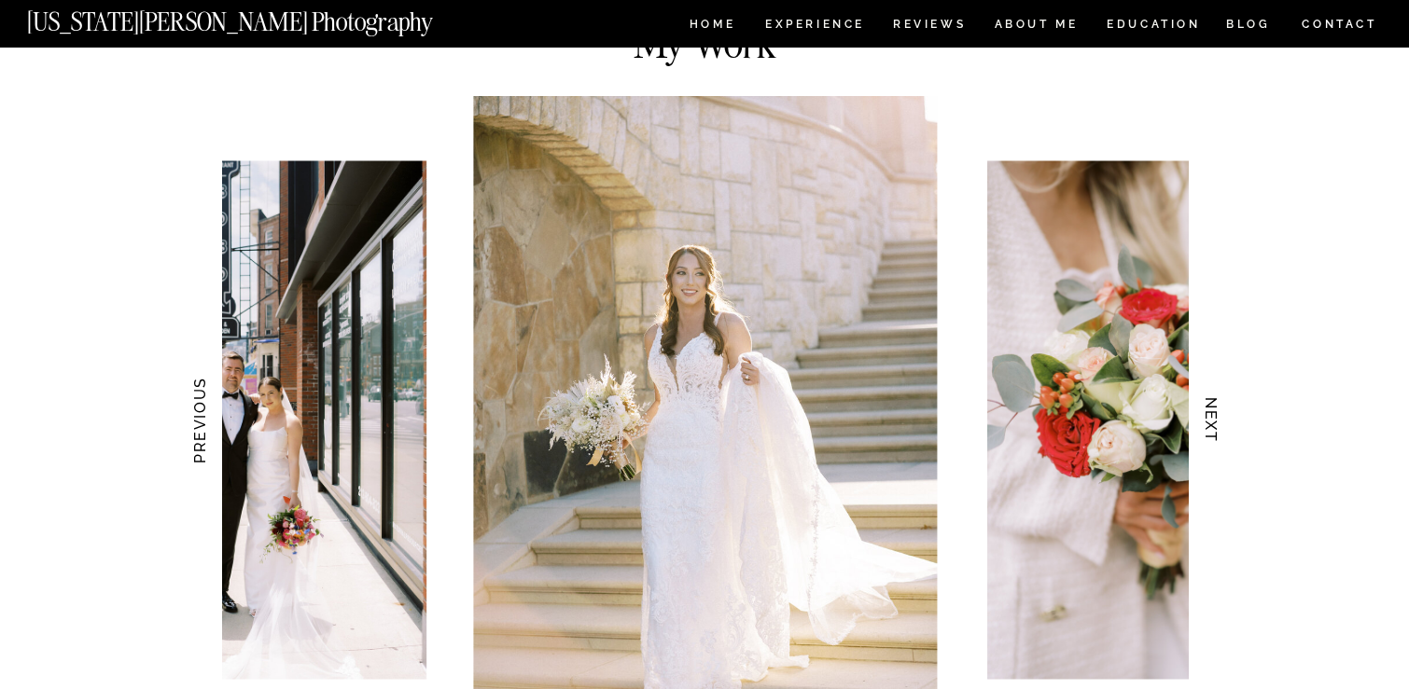
click at [1214, 431] on h3 "NEXT" at bounding box center [1212, 421] width 20 height 118
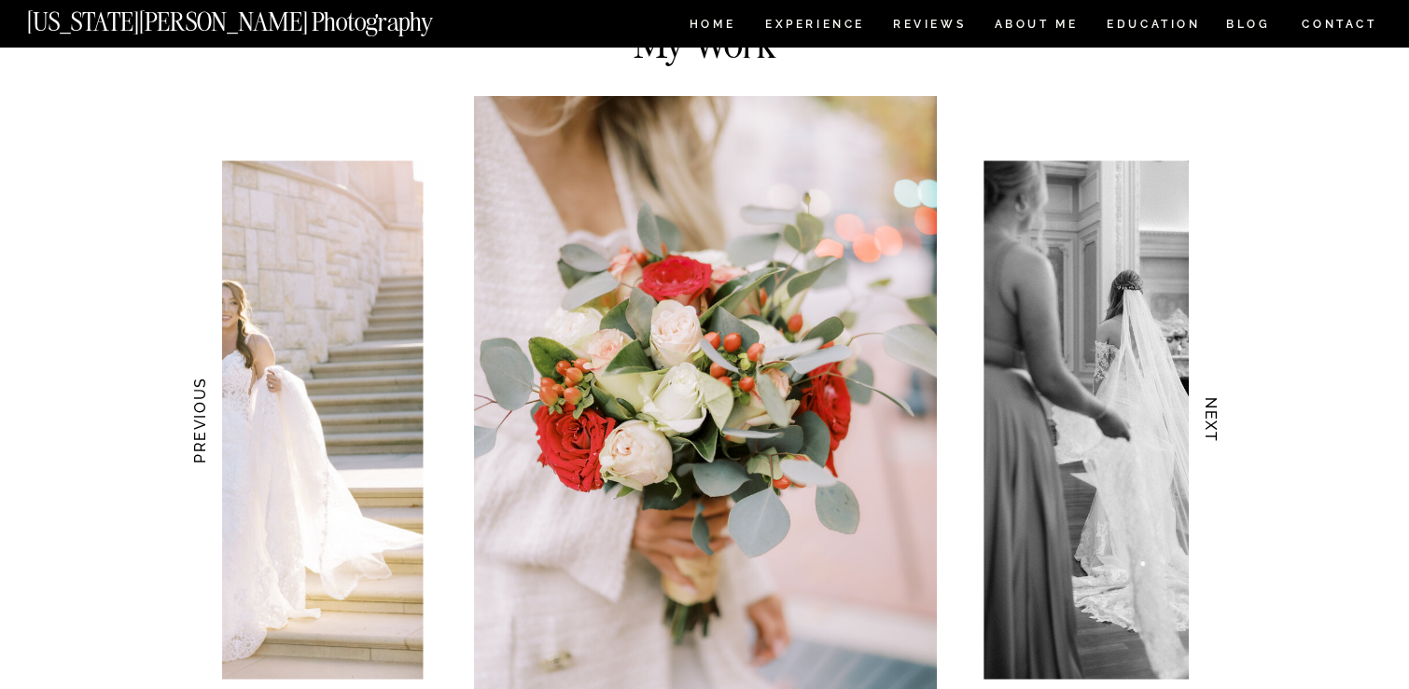
click at [1214, 431] on h3 "NEXT" at bounding box center [1212, 421] width 20 height 118
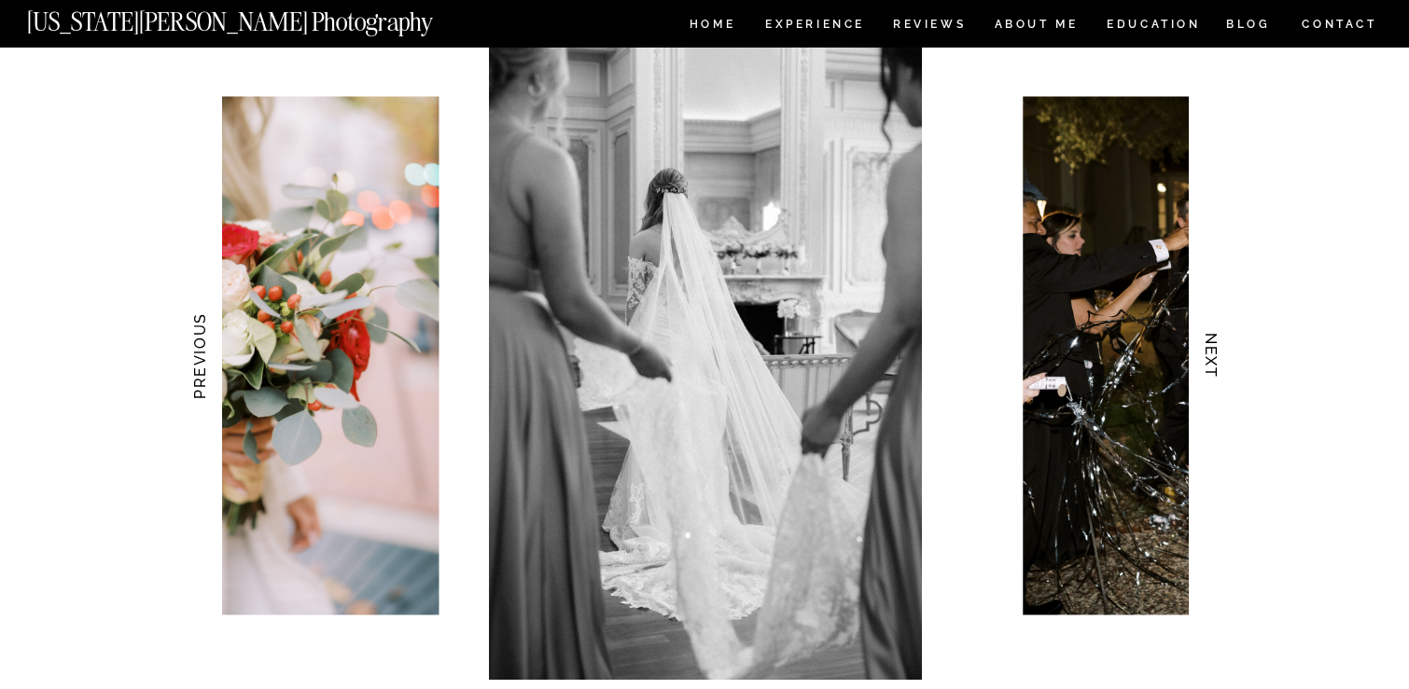
scroll to position [1803, 0]
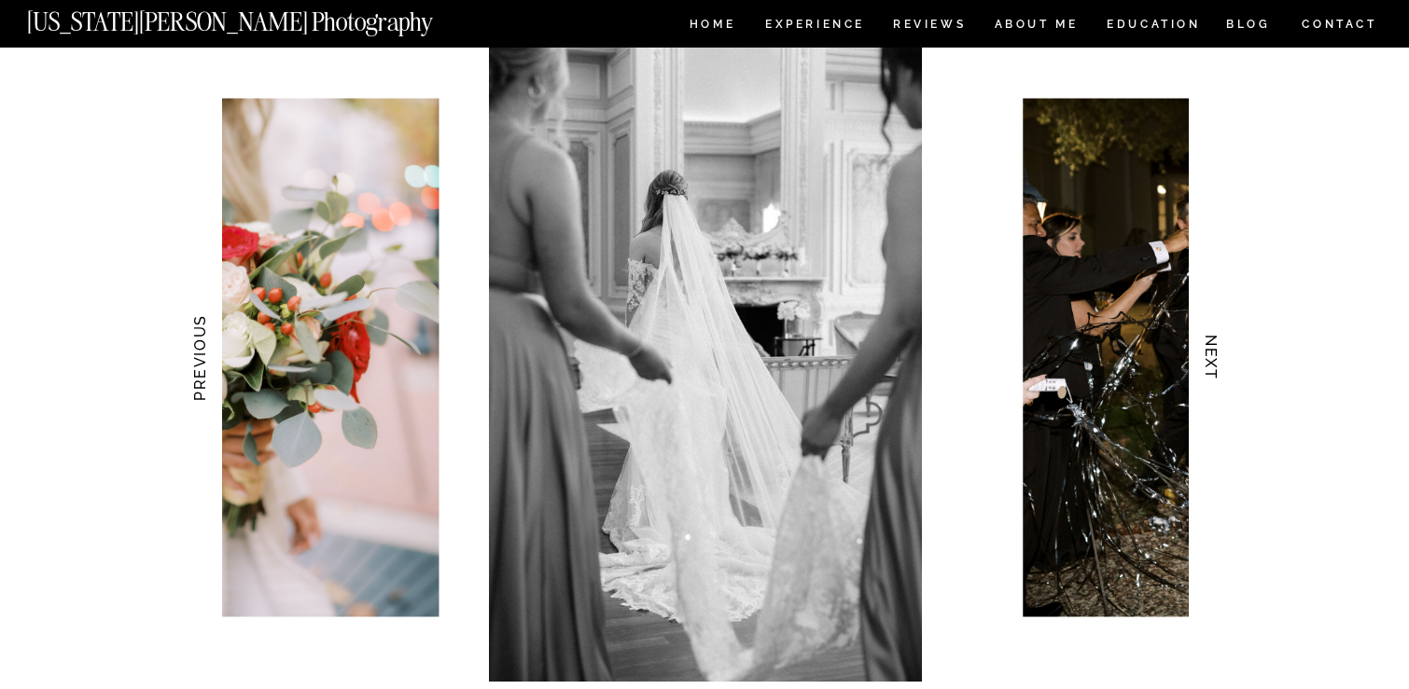
click at [1211, 375] on h3 "NEXT" at bounding box center [1212, 358] width 20 height 118
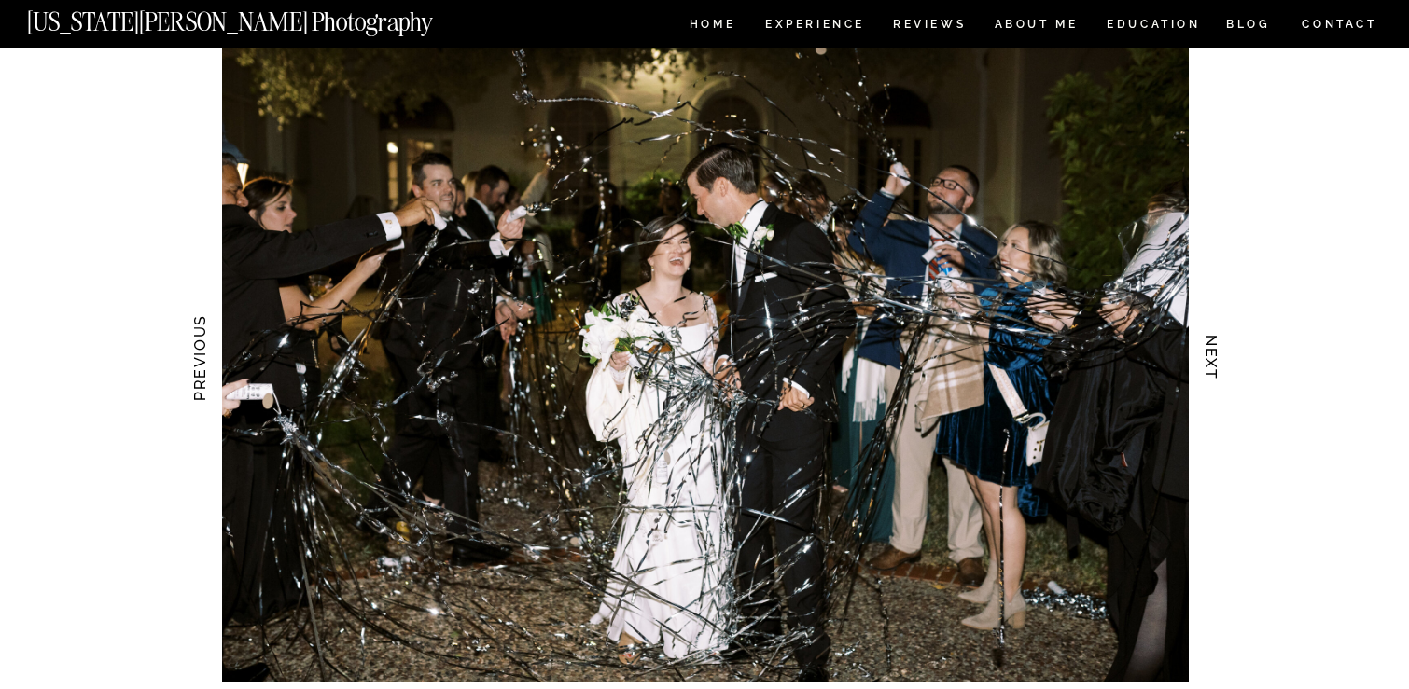
click at [1211, 375] on h3 "NEXT" at bounding box center [1212, 358] width 20 height 118
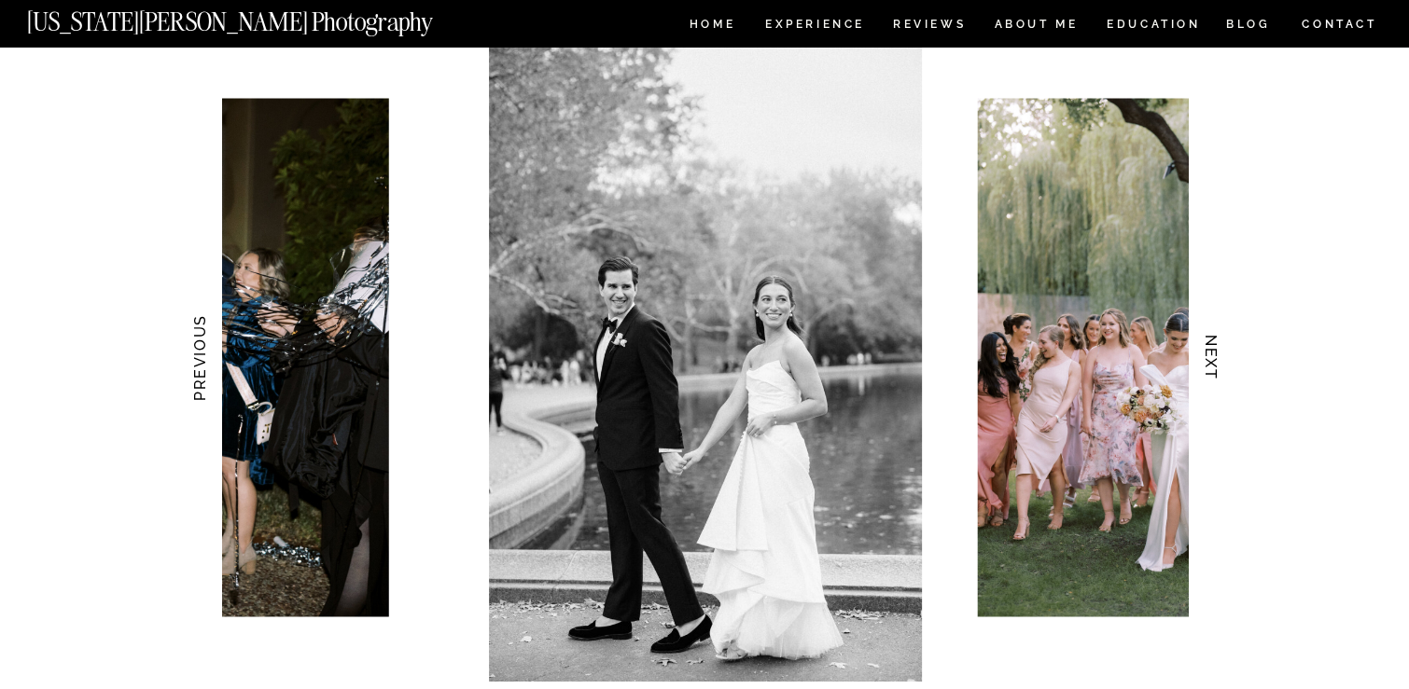
click at [1211, 375] on h3 "NEXT" at bounding box center [1212, 358] width 20 height 118
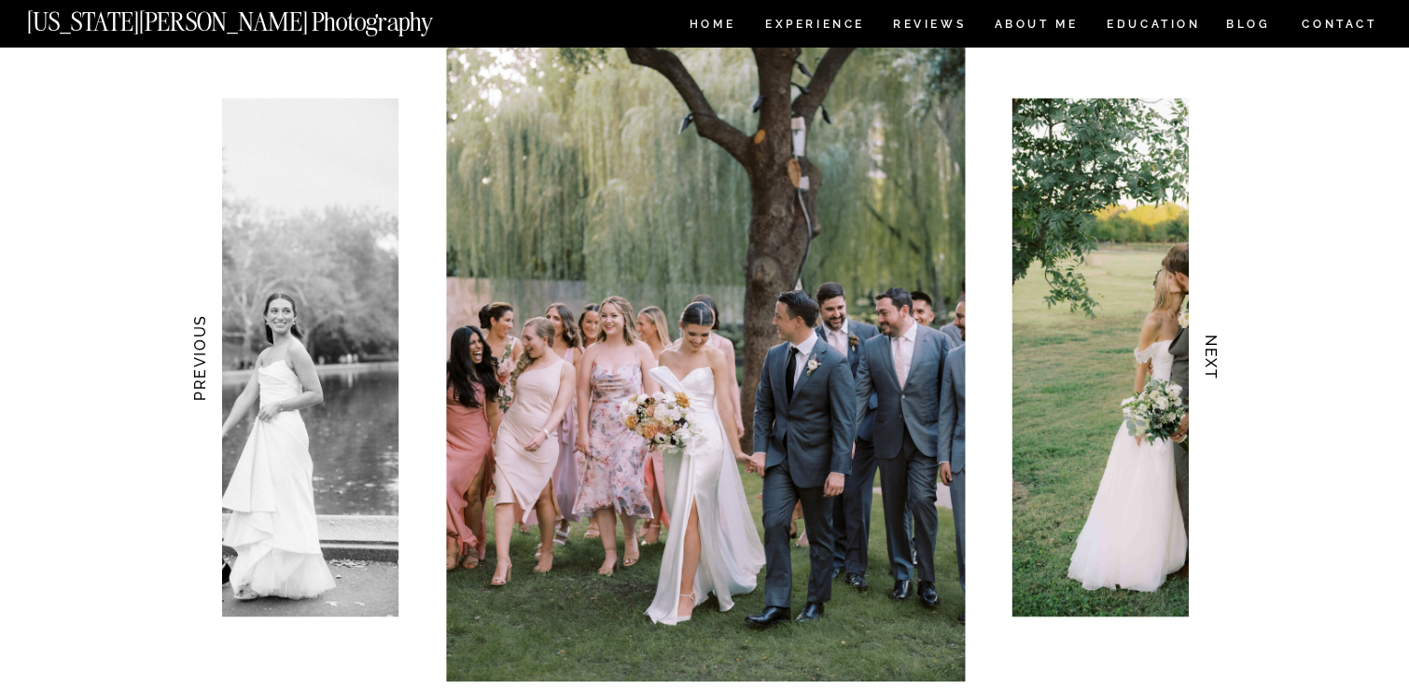
click at [1211, 375] on h3 "NEXT" at bounding box center [1212, 358] width 20 height 118
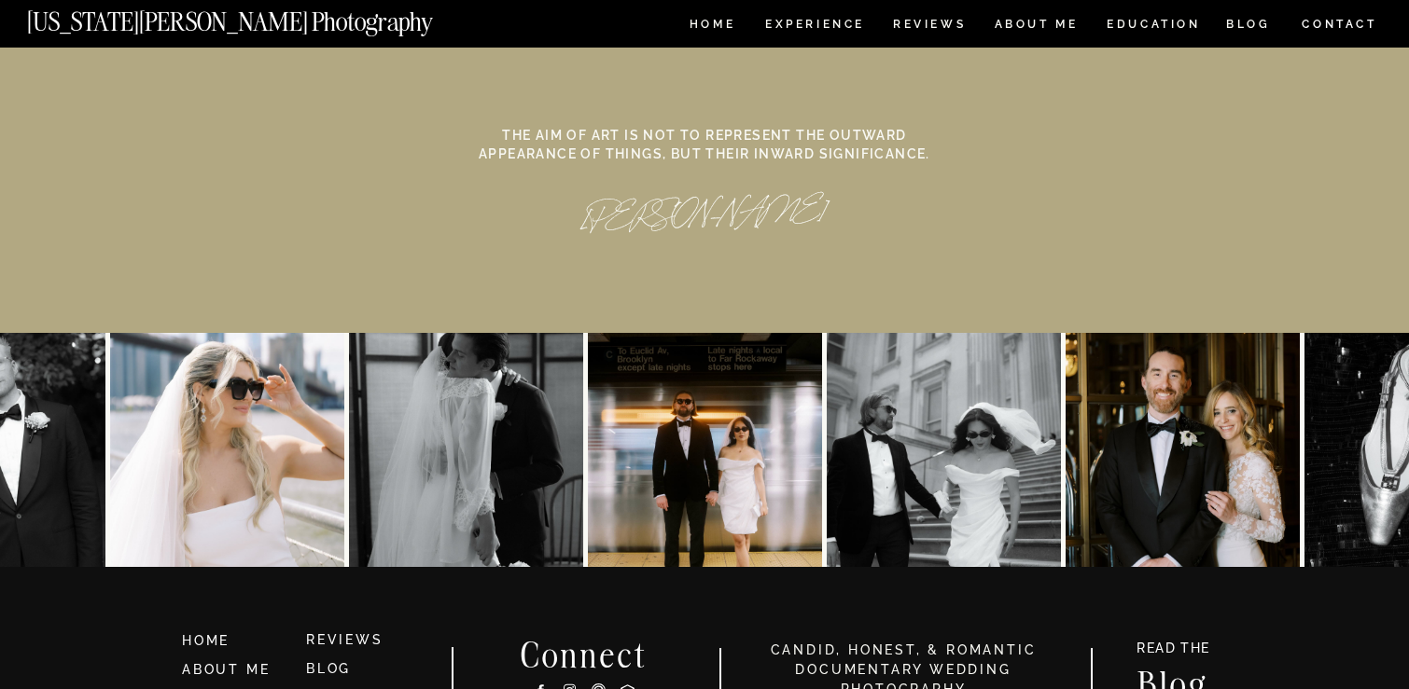
scroll to position [8599, 0]
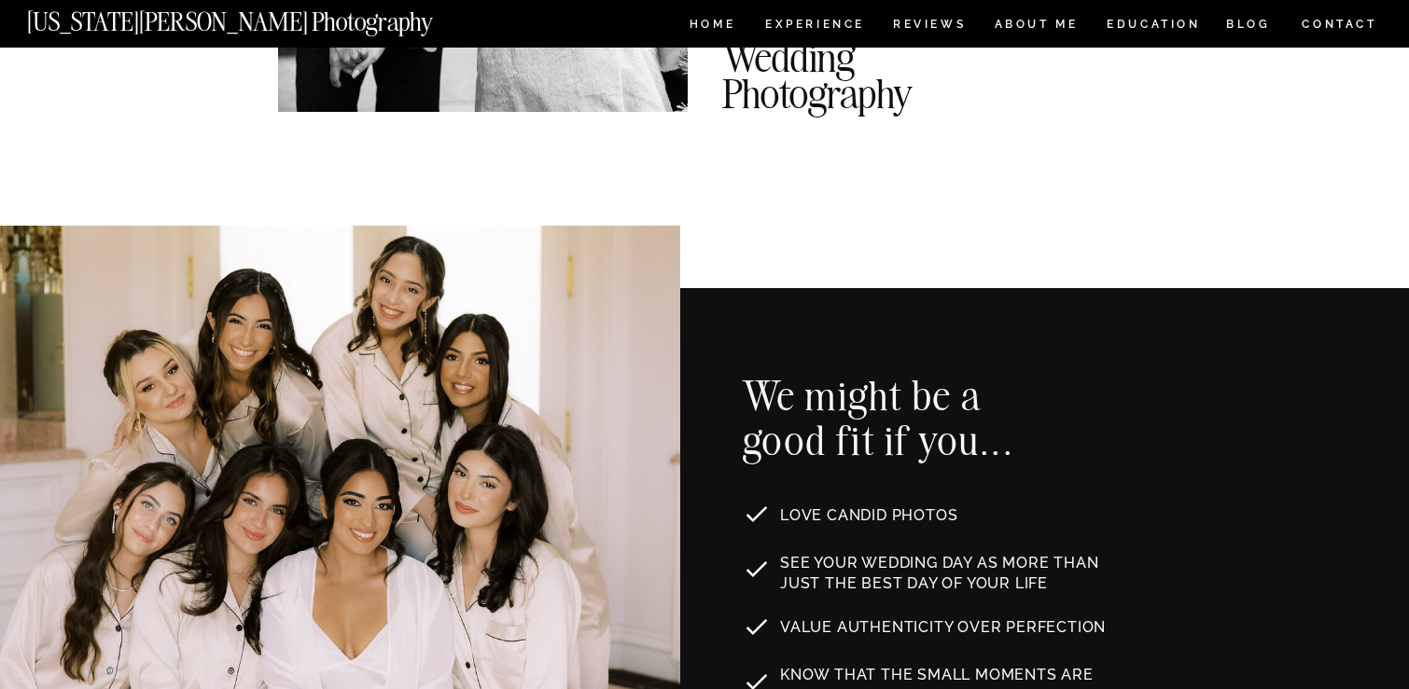
scroll to position [0, 0]
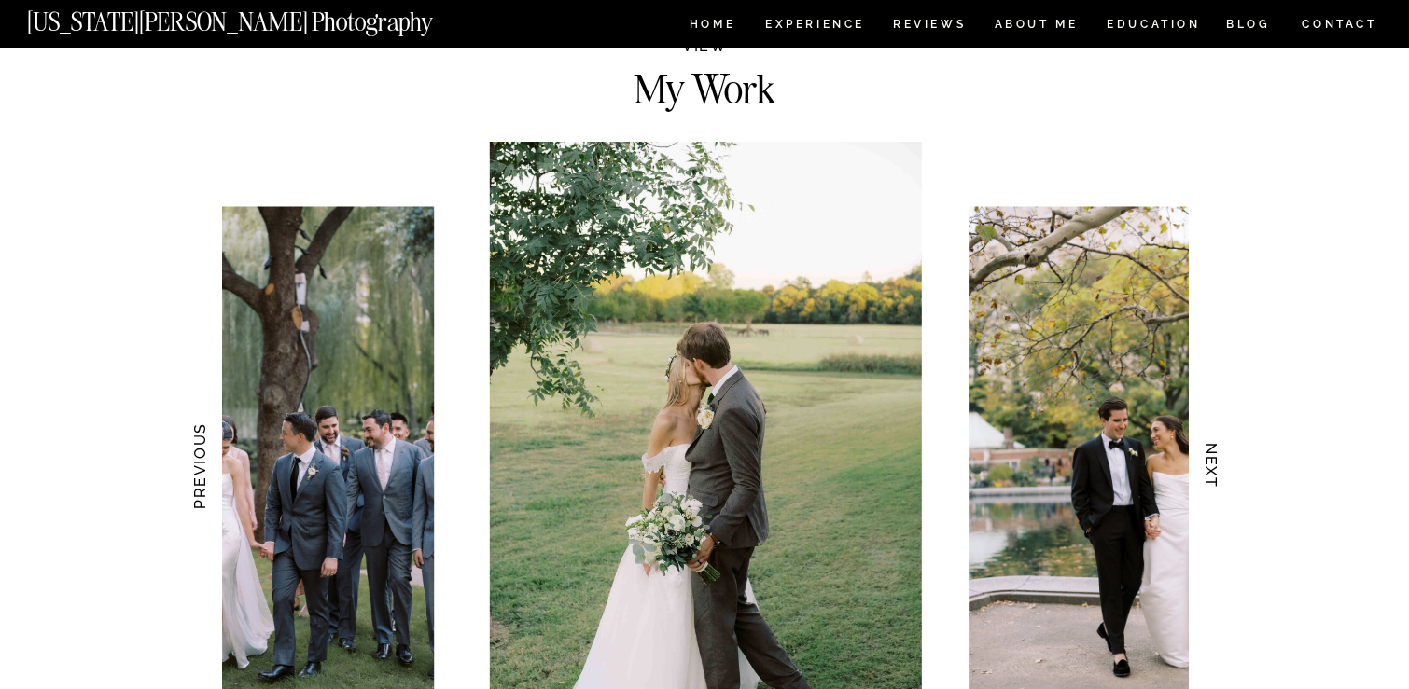
scroll to position [1720, 0]
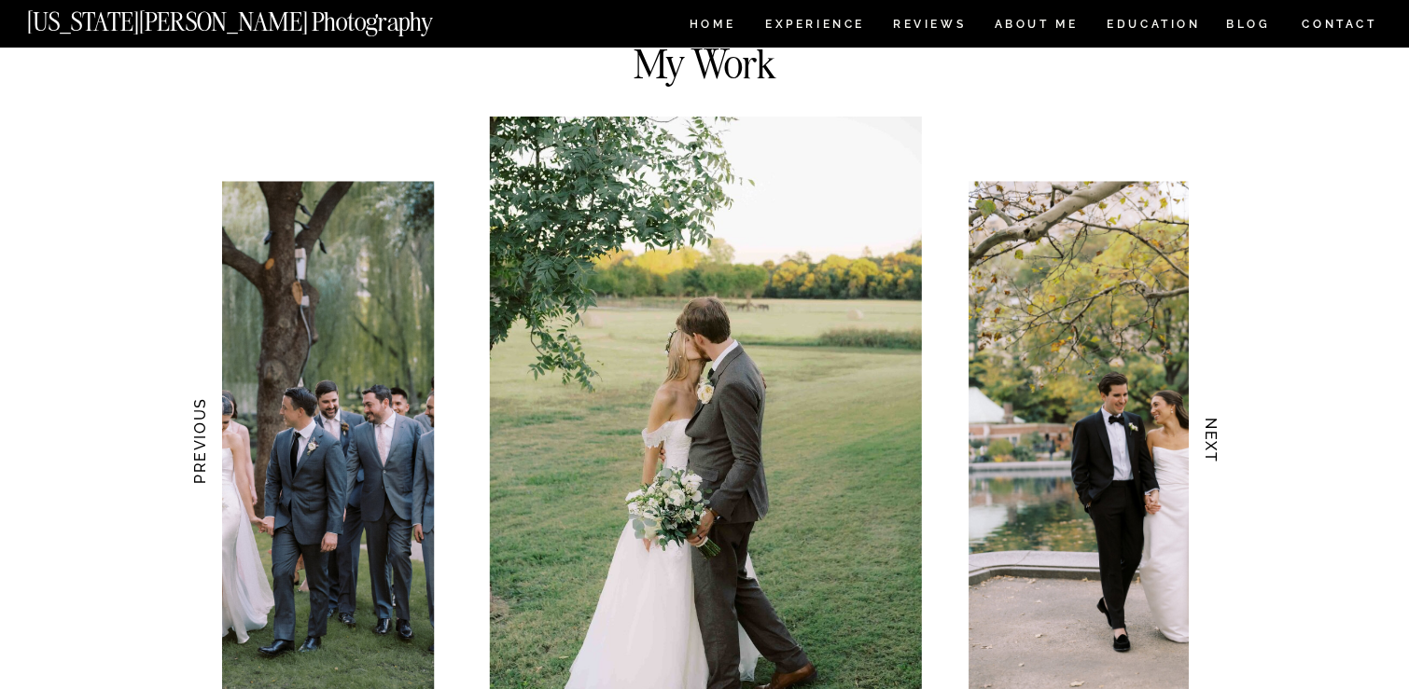
click at [1210, 429] on h3 "NEXT" at bounding box center [1212, 442] width 20 height 118
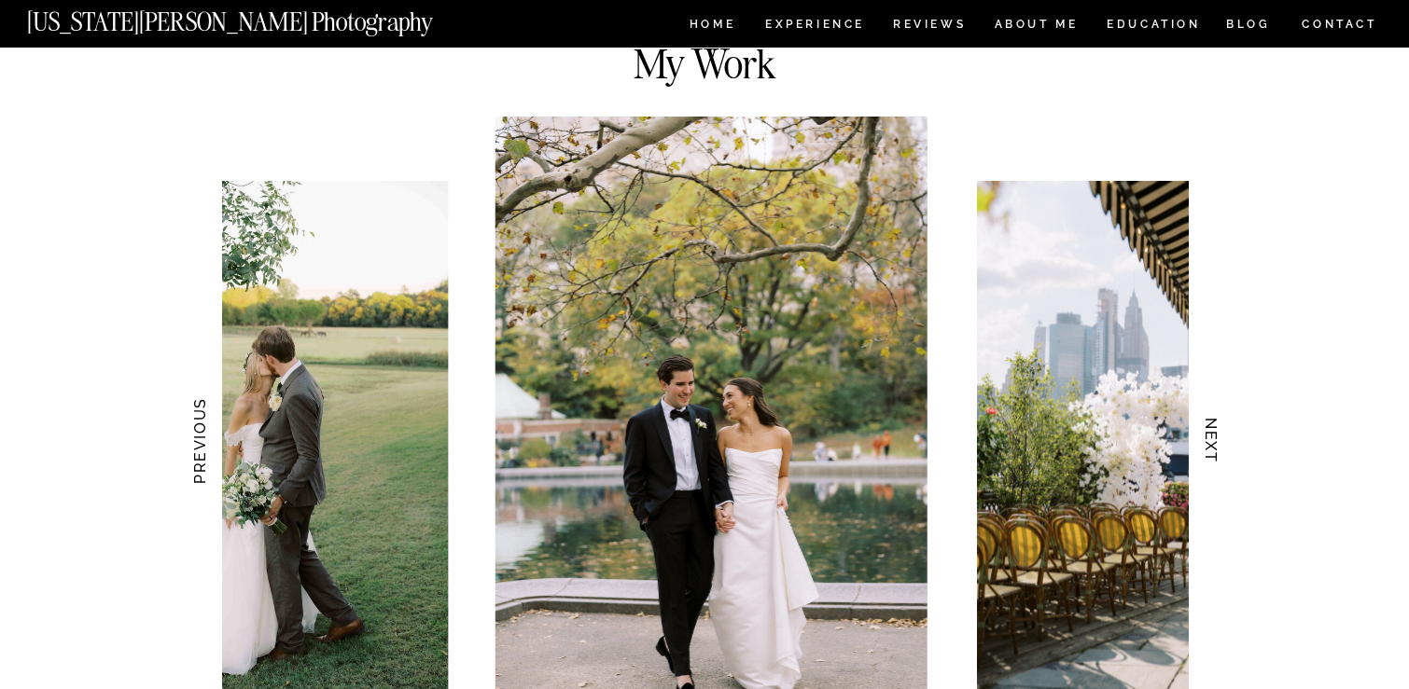
click at [1210, 429] on h3 "NEXT" at bounding box center [1212, 442] width 20 height 118
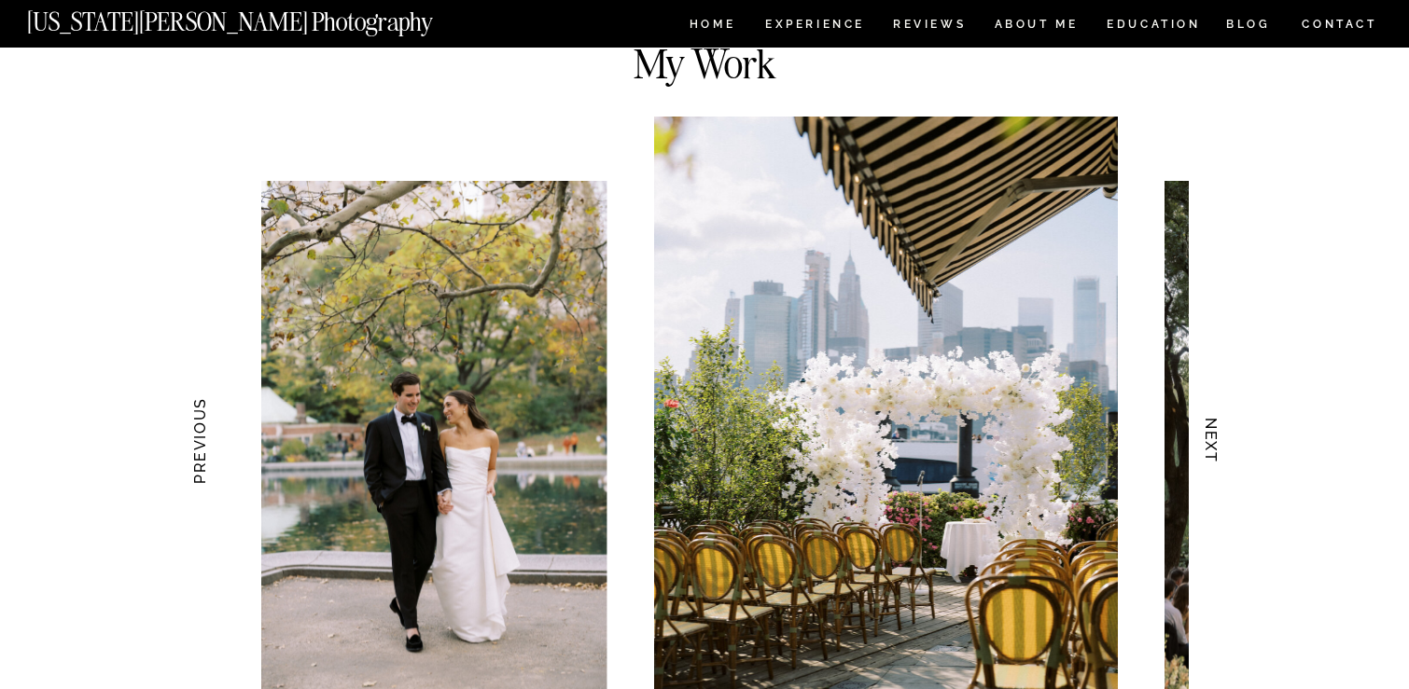
click at [1210, 429] on h3 "NEXT" at bounding box center [1212, 442] width 20 height 118
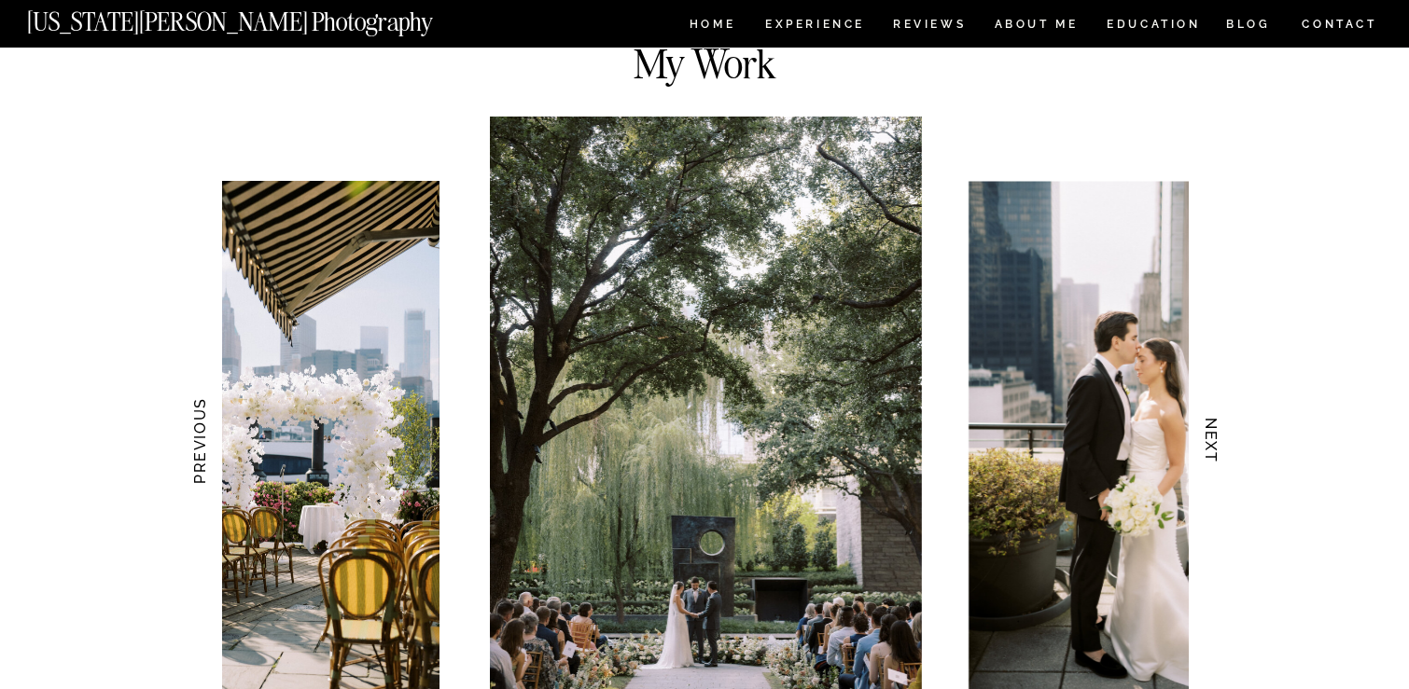
click at [1210, 429] on h3 "NEXT" at bounding box center [1212, 442] width 20 height 118
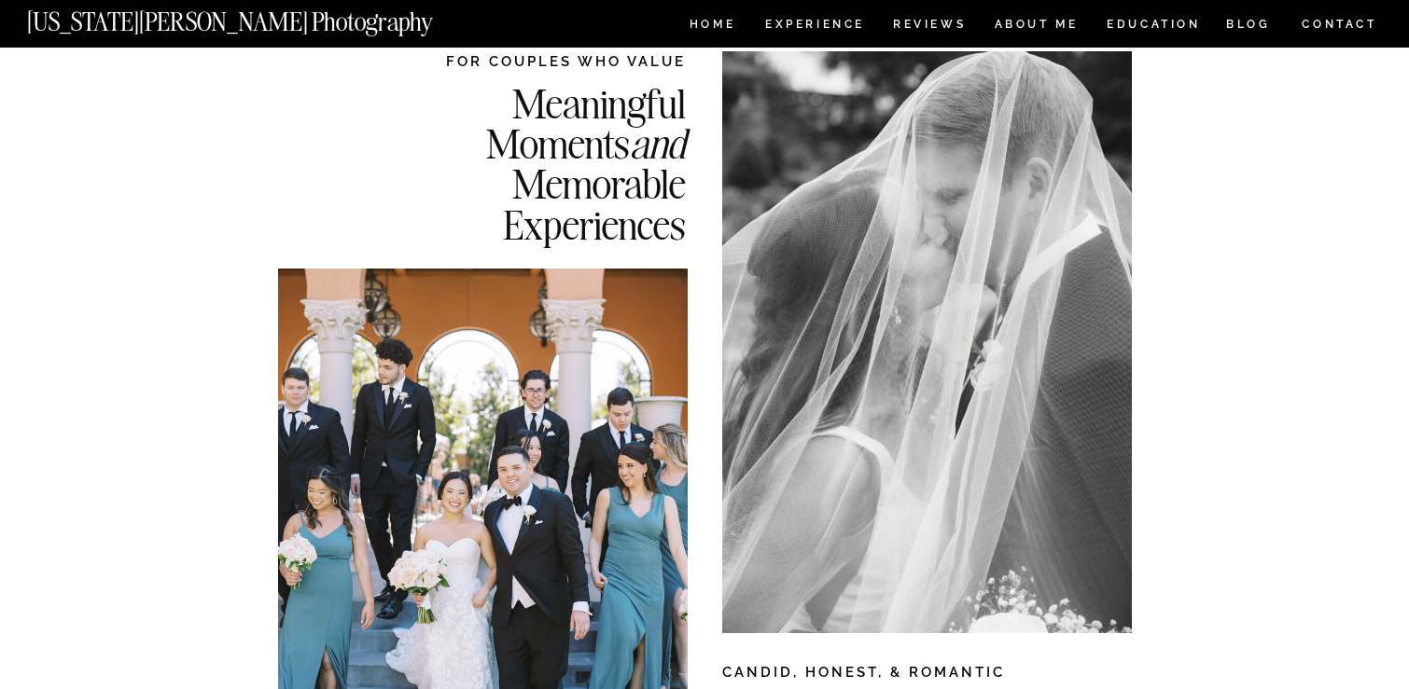
scroll to position [0, 0]
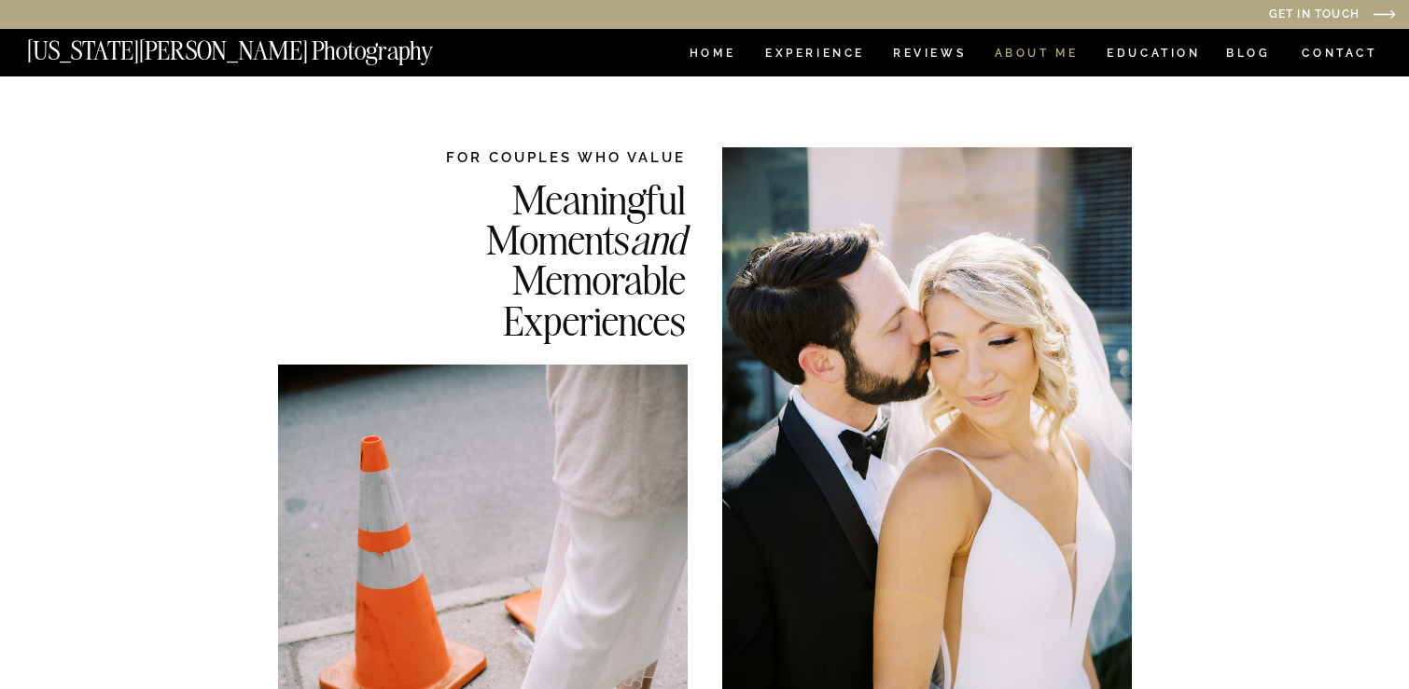
click at [1048, 53] on nav "ABOUT ME" at bounding box center [1036, 56] width 85 height 16
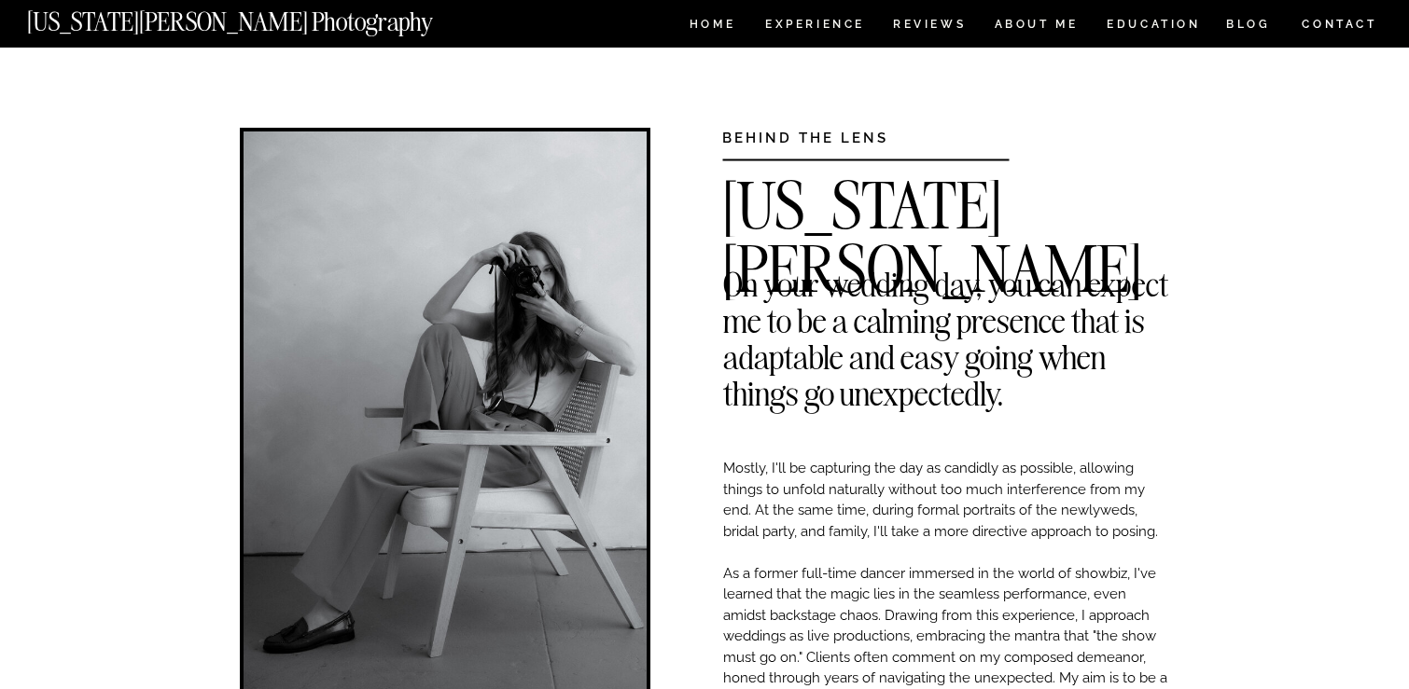
click at [1323, 27] on nav "CONTACT" at bounding box center [1339, 24] width 77 height 21
